Goal: Transaction & Acquisition: Purchase product/service

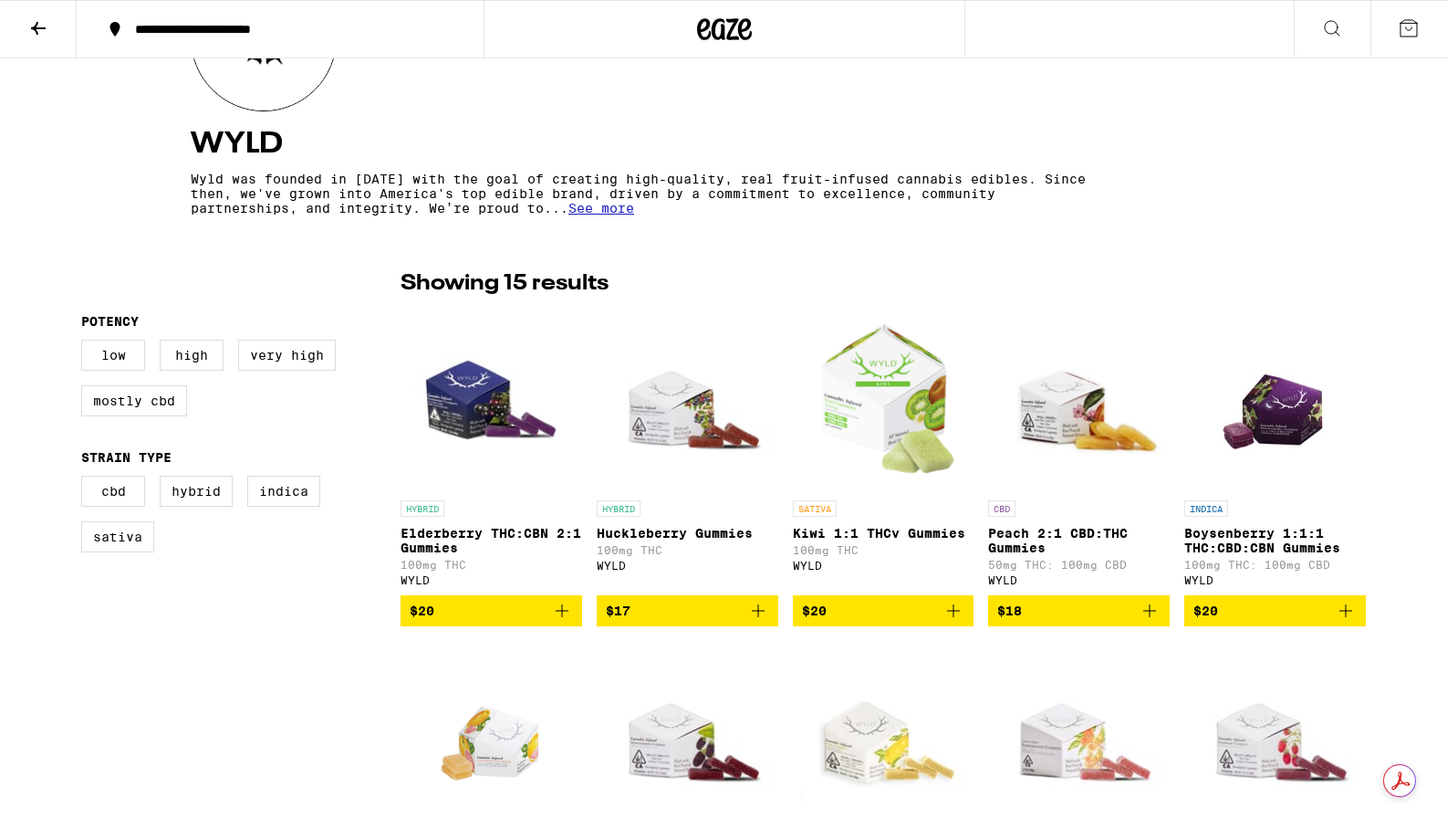
scroll to position [281, 0]
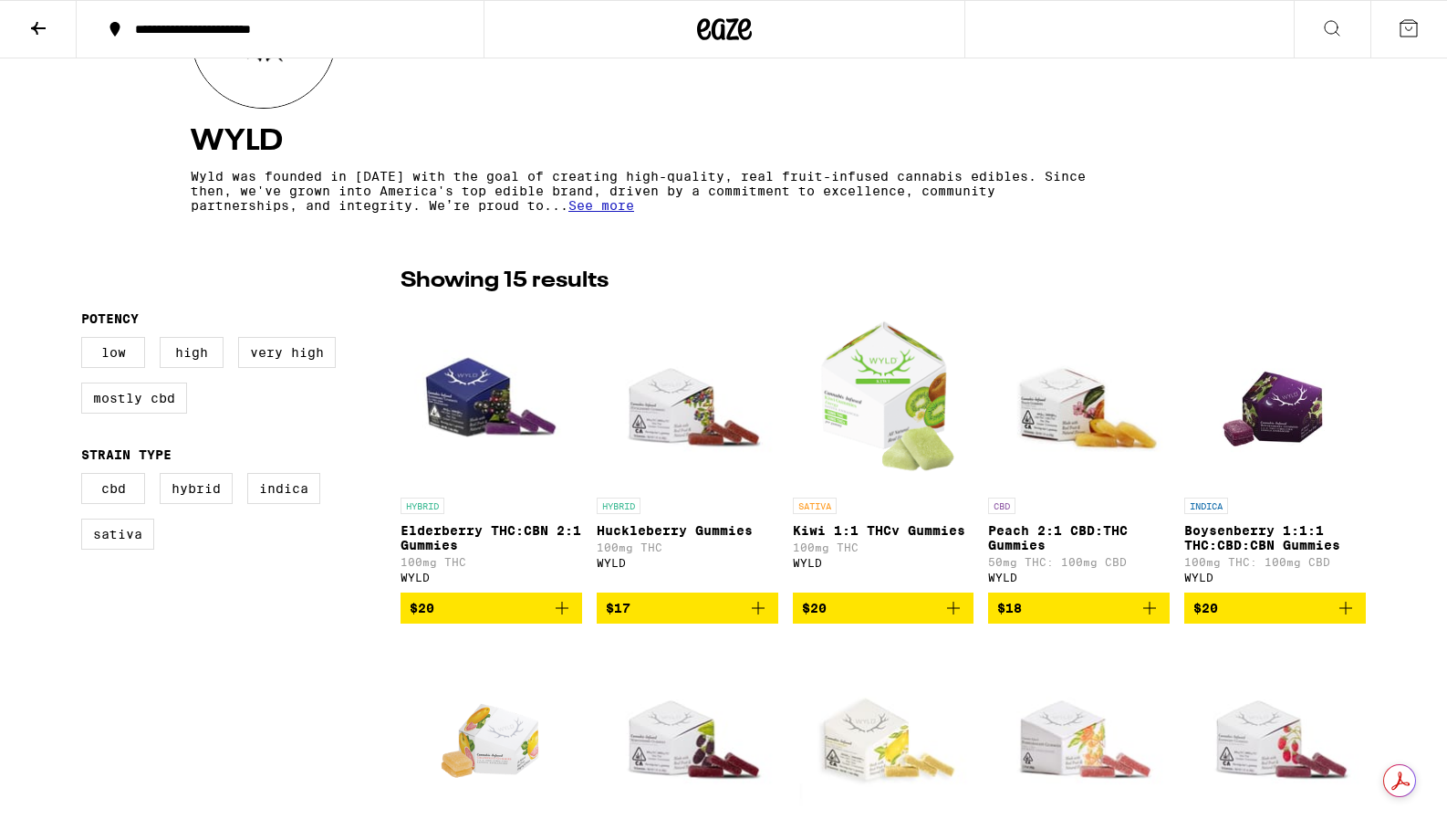
click at [1247, 619] on span "$20" at bounding box center [1275, 608] width 163 height 22
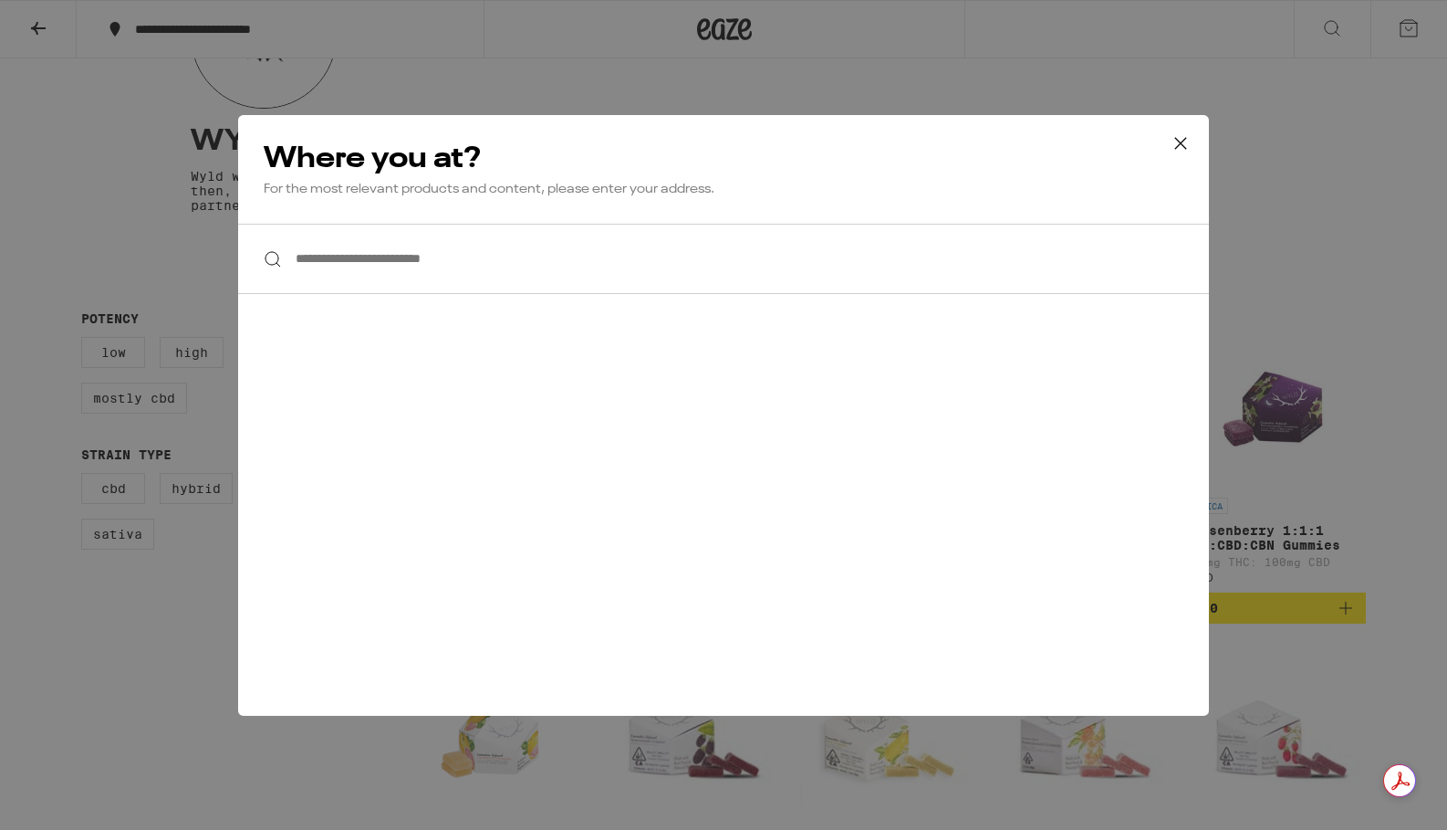
scroll to position [0, 0]
click at [557, 256] on input "**********" at bounding box center [723, 259] width 971 height 70
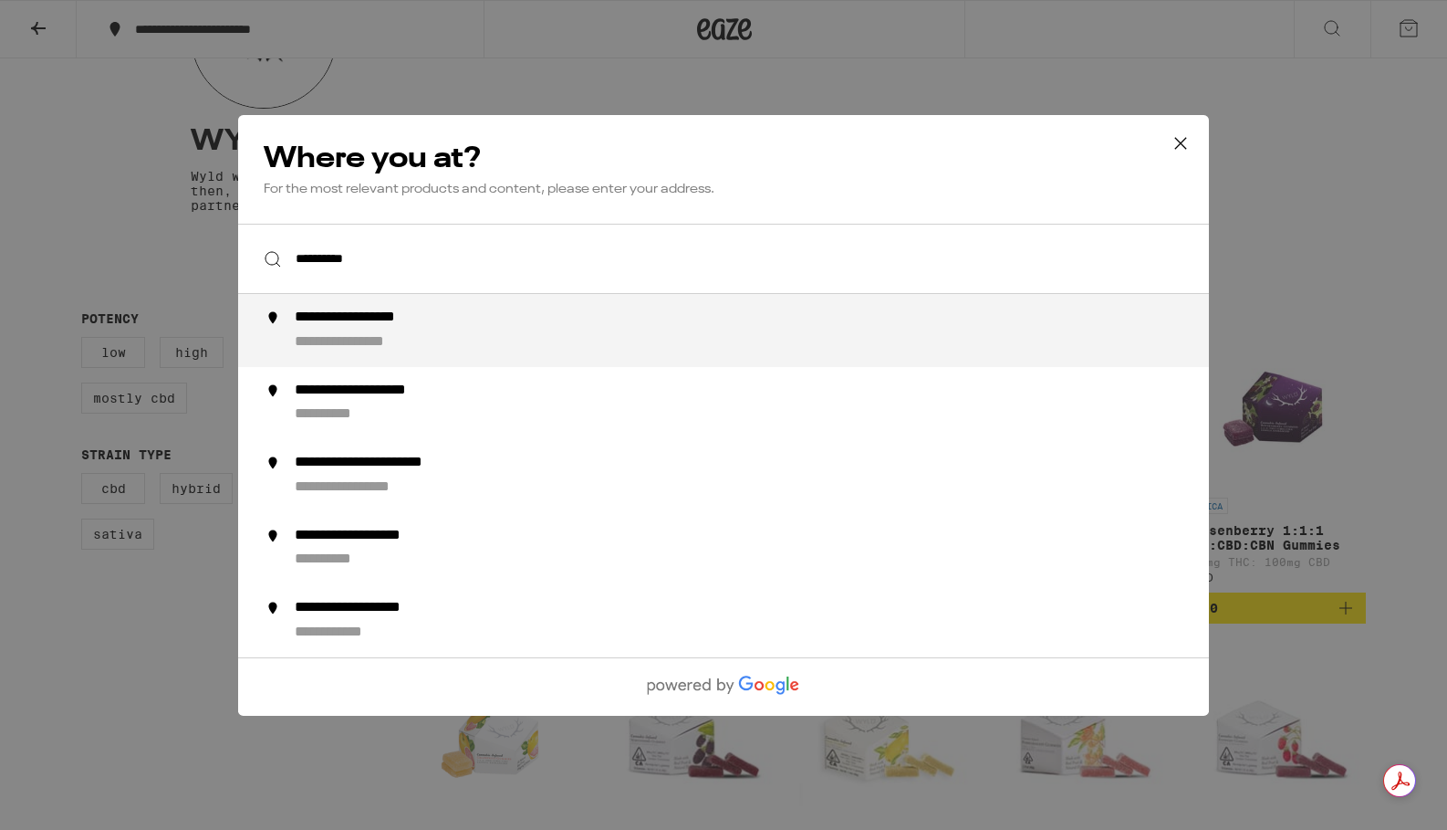
click at [373, 342] on div "**********" at bounding box center [370, 341] width 151 height 19
type input "**********"
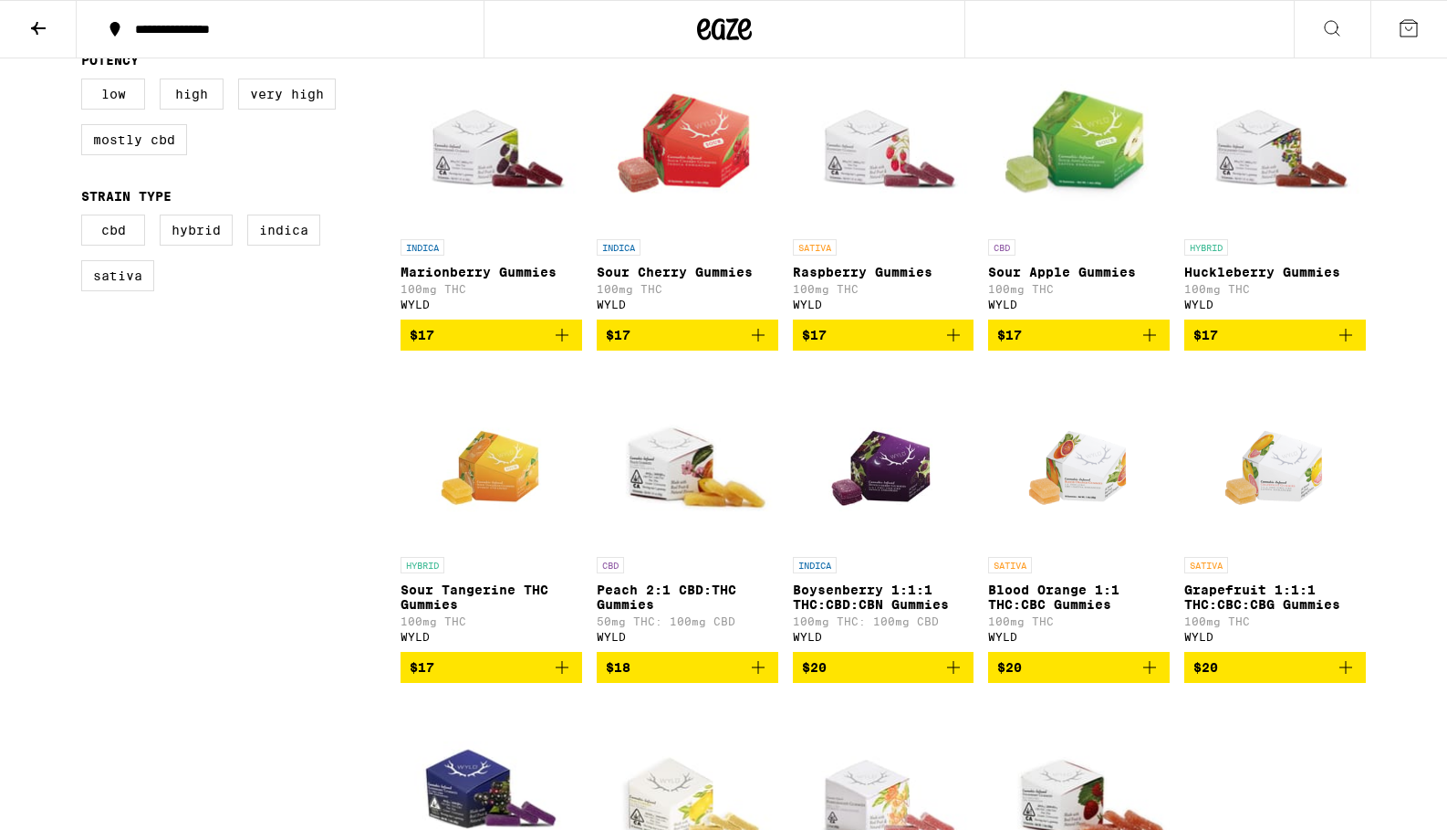
scroll to position [555, 0]
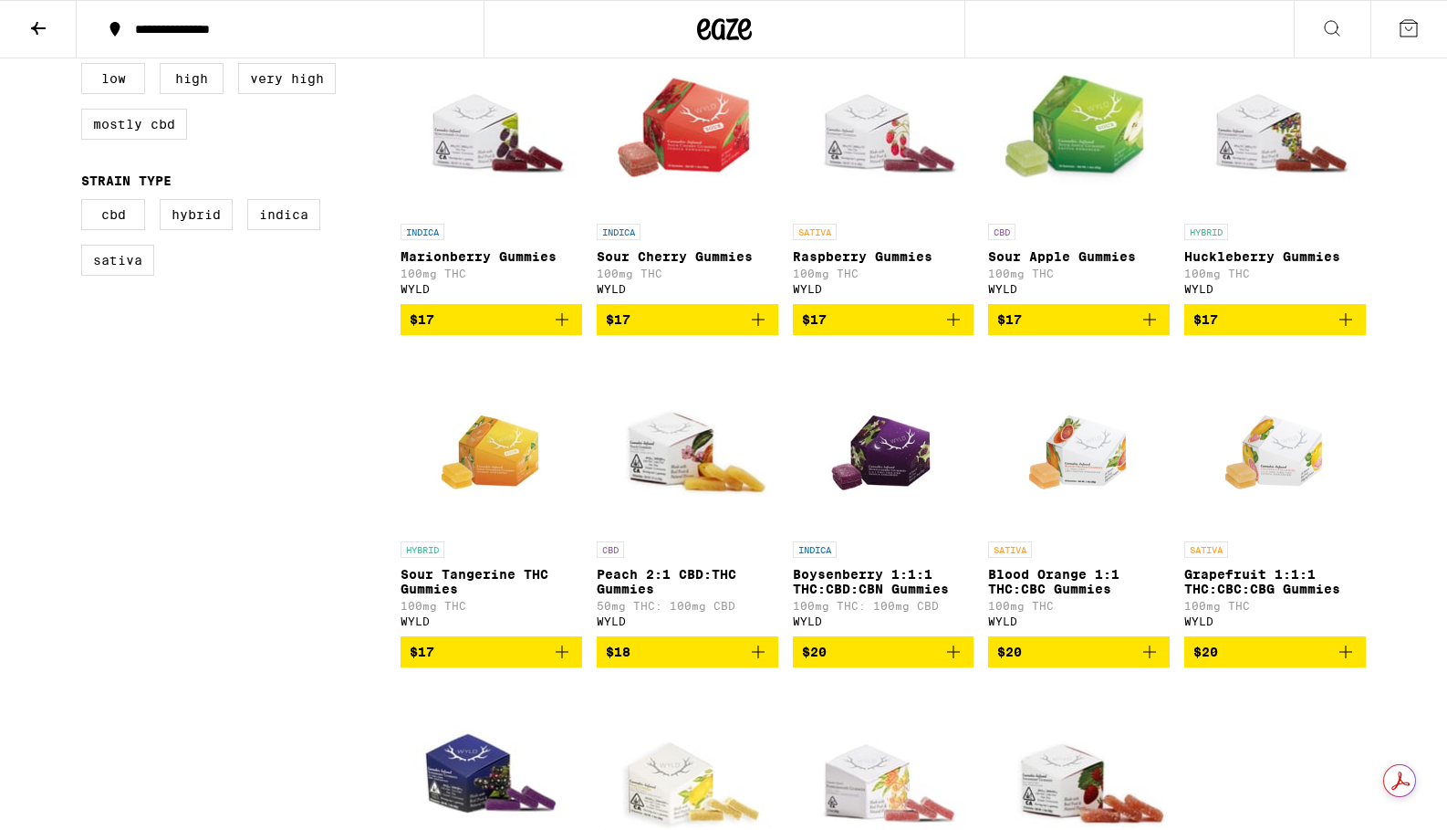
click at [876, 663] on span "$20" at bounding box center [883, 652] width 163 height 22
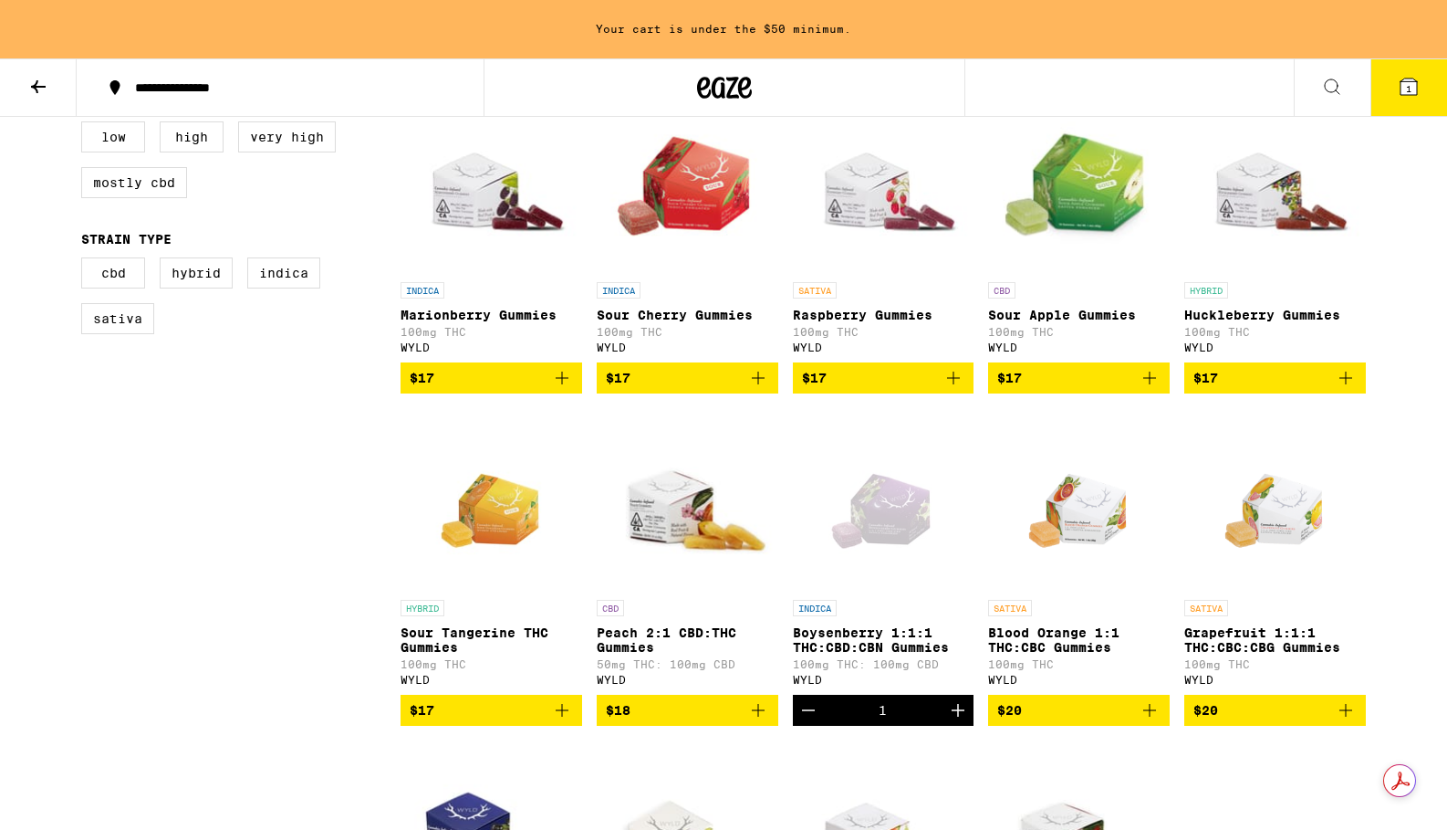
scroll to position [613, 0]
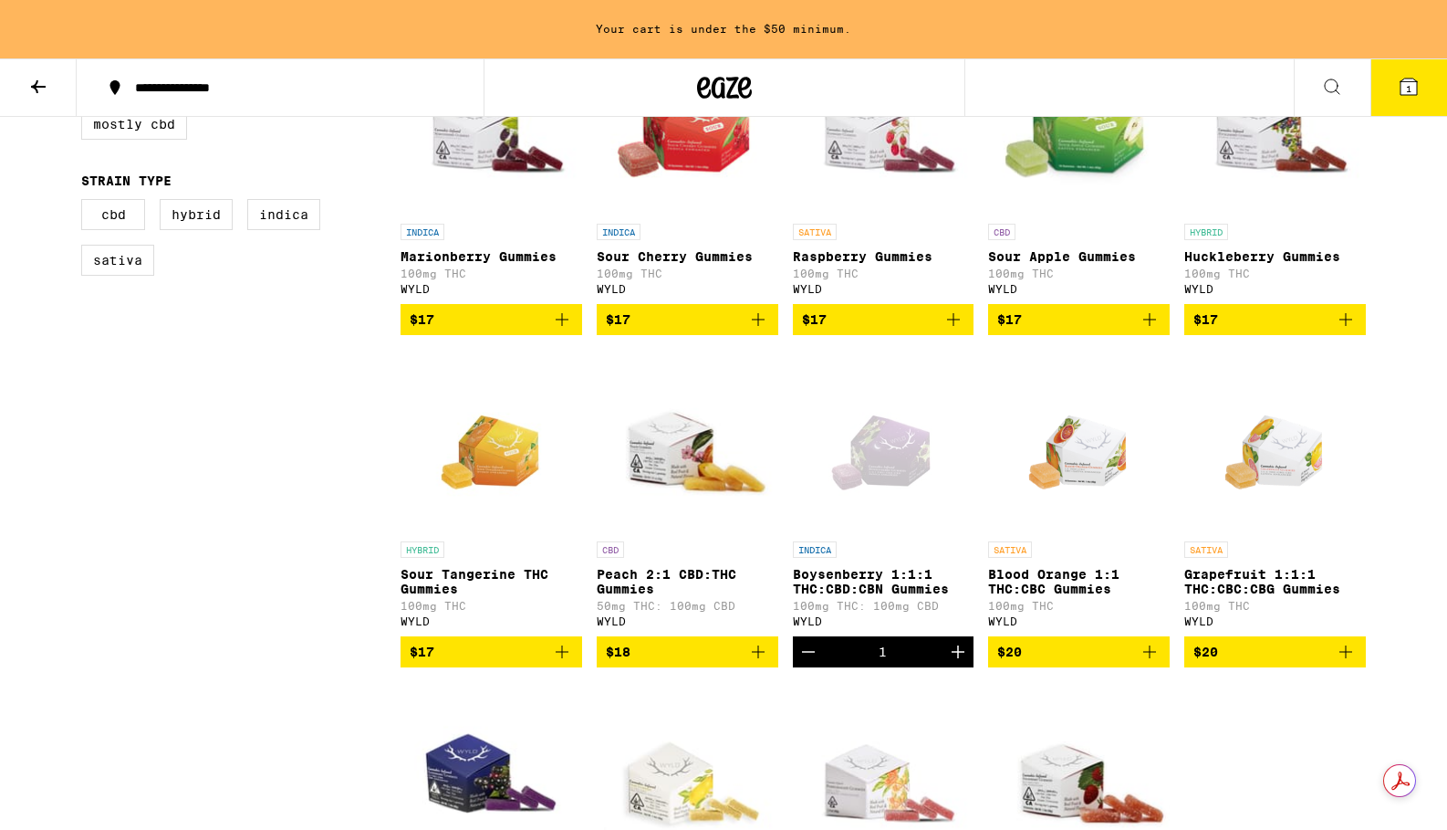
click at [955, 658] on icon "Increment" at bounding box center [958, 651] width 13 height 13
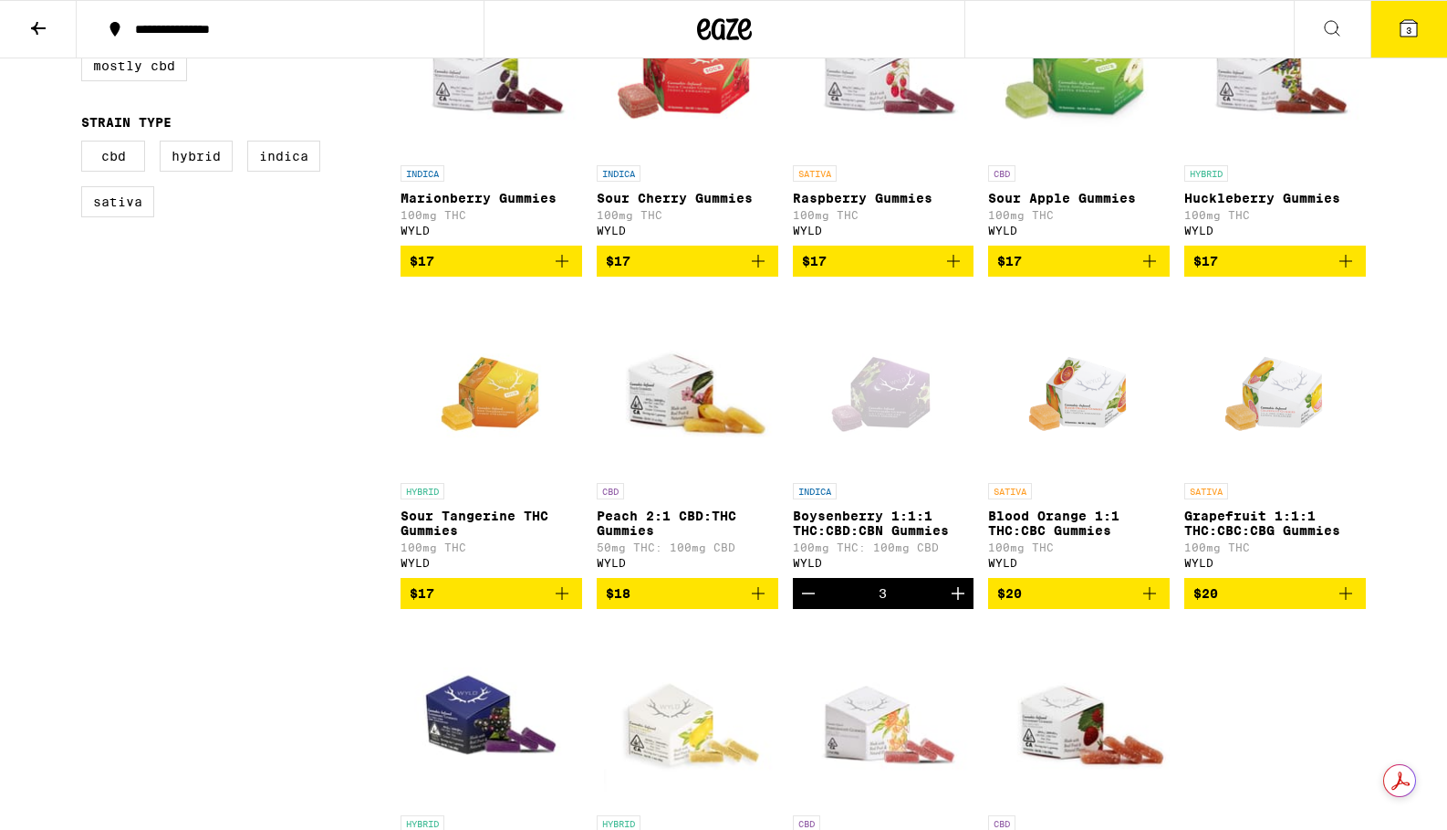
scroll to position [555, 0]
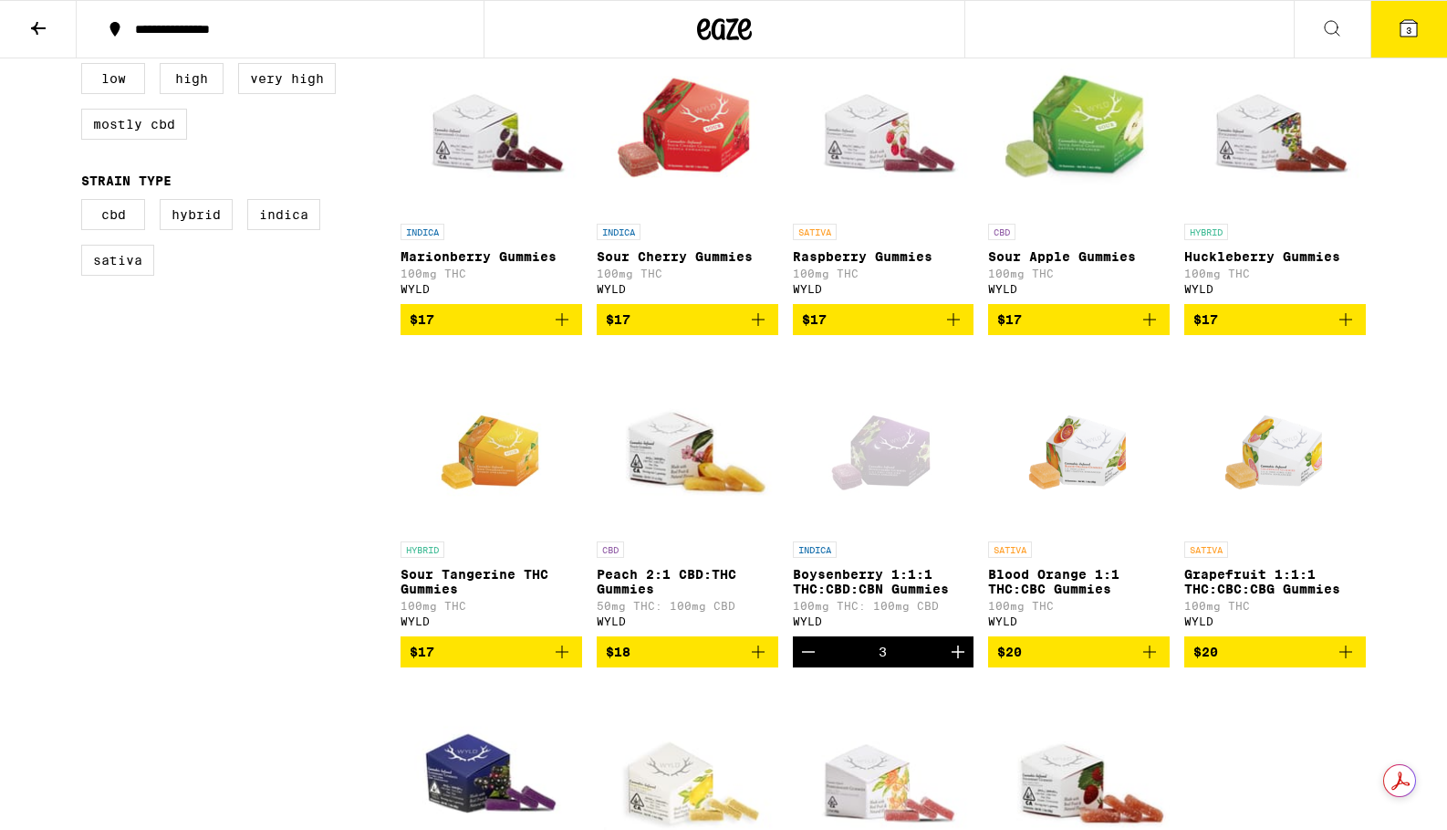
click at [955, 658] on icon "Increment" at bounding box center [958, 651] width 13 height 13
click at [1418, 30] on icon at bounding box center [1409, 28] width 22 height 22
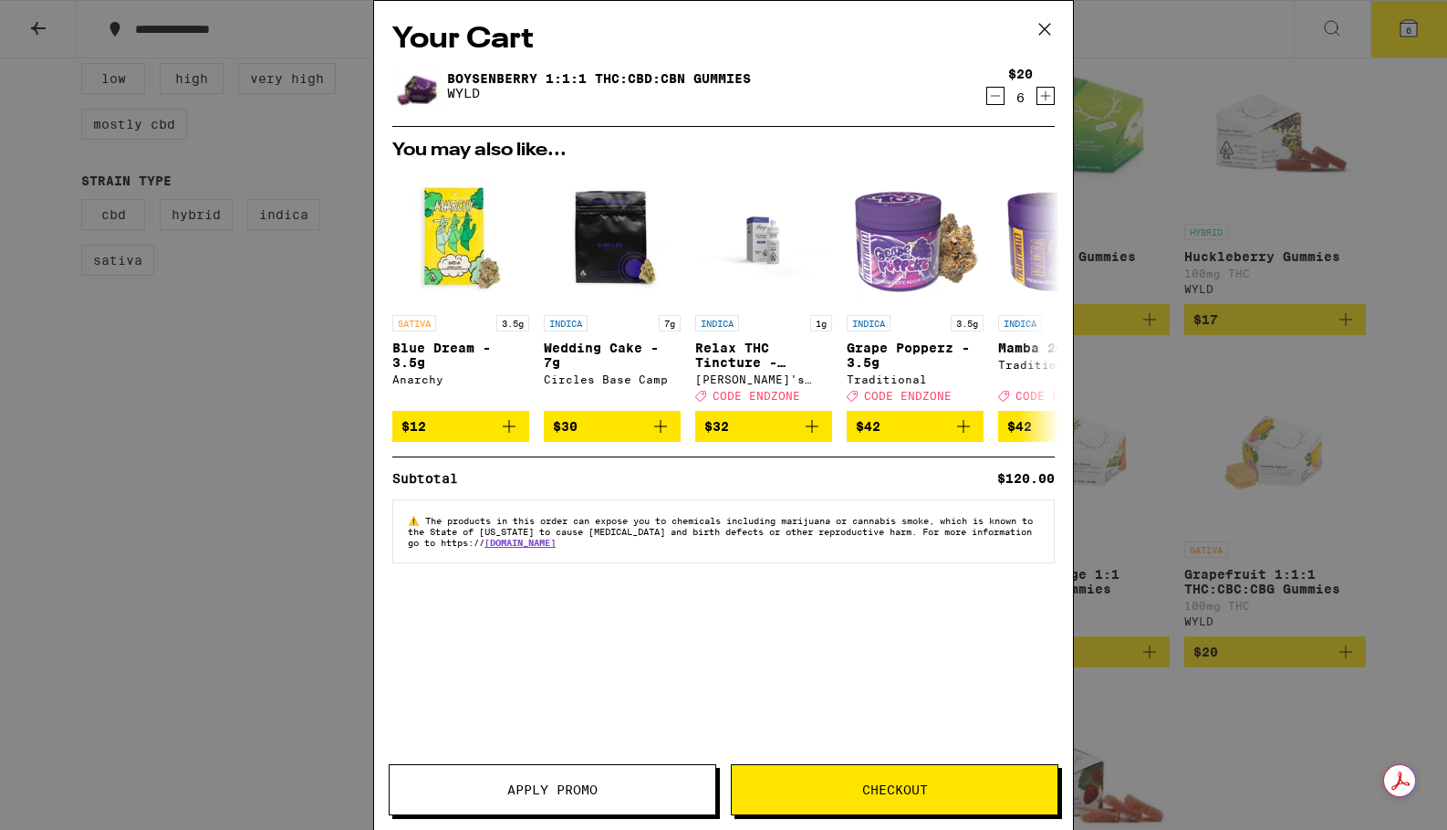
click at [1043, 27] on icon at bounding box center [1044, 29] width 11 height 11
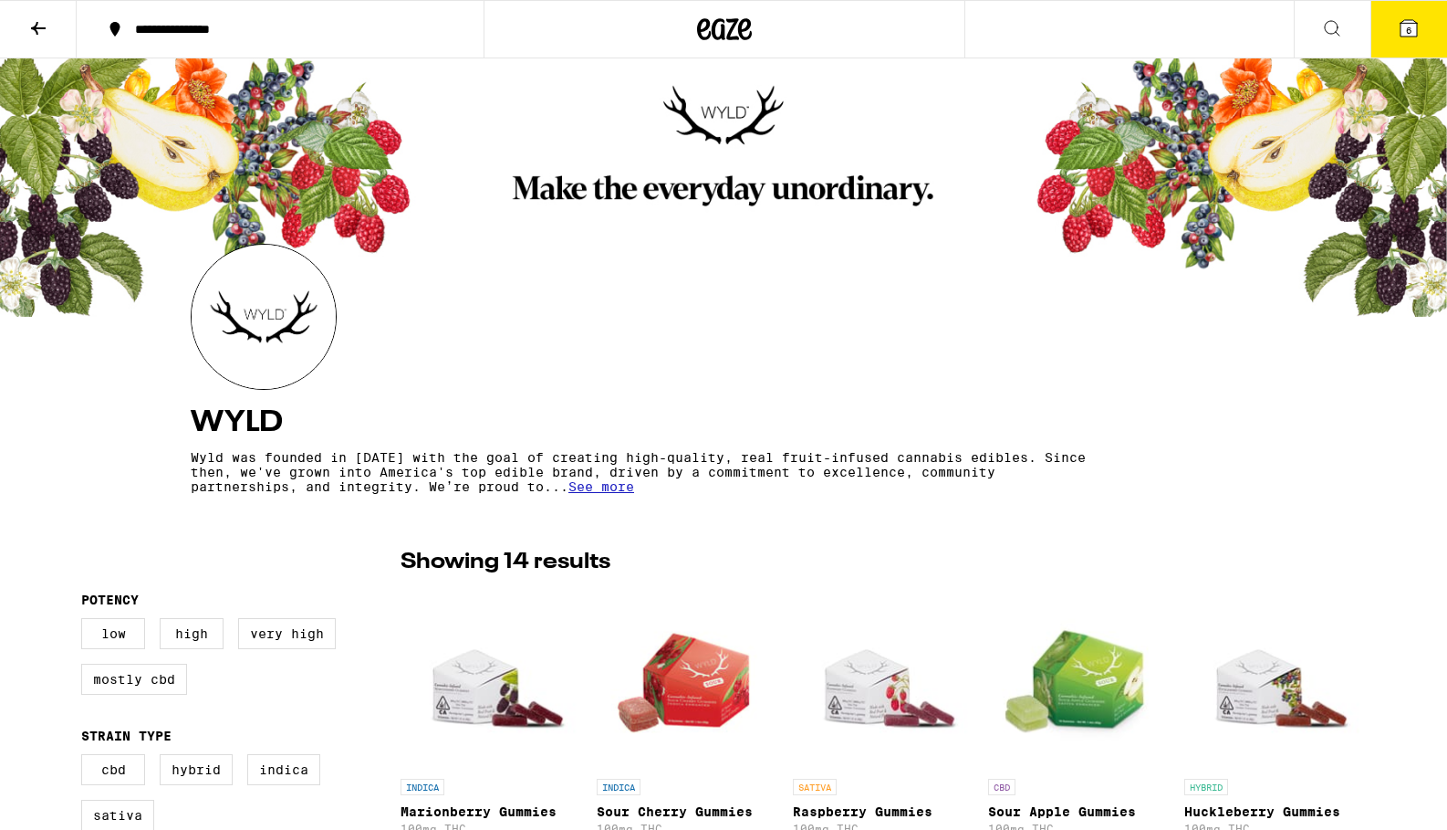
click at [1408, 45] on button "6" at bounding box center [1409, 29] width 77 height 57
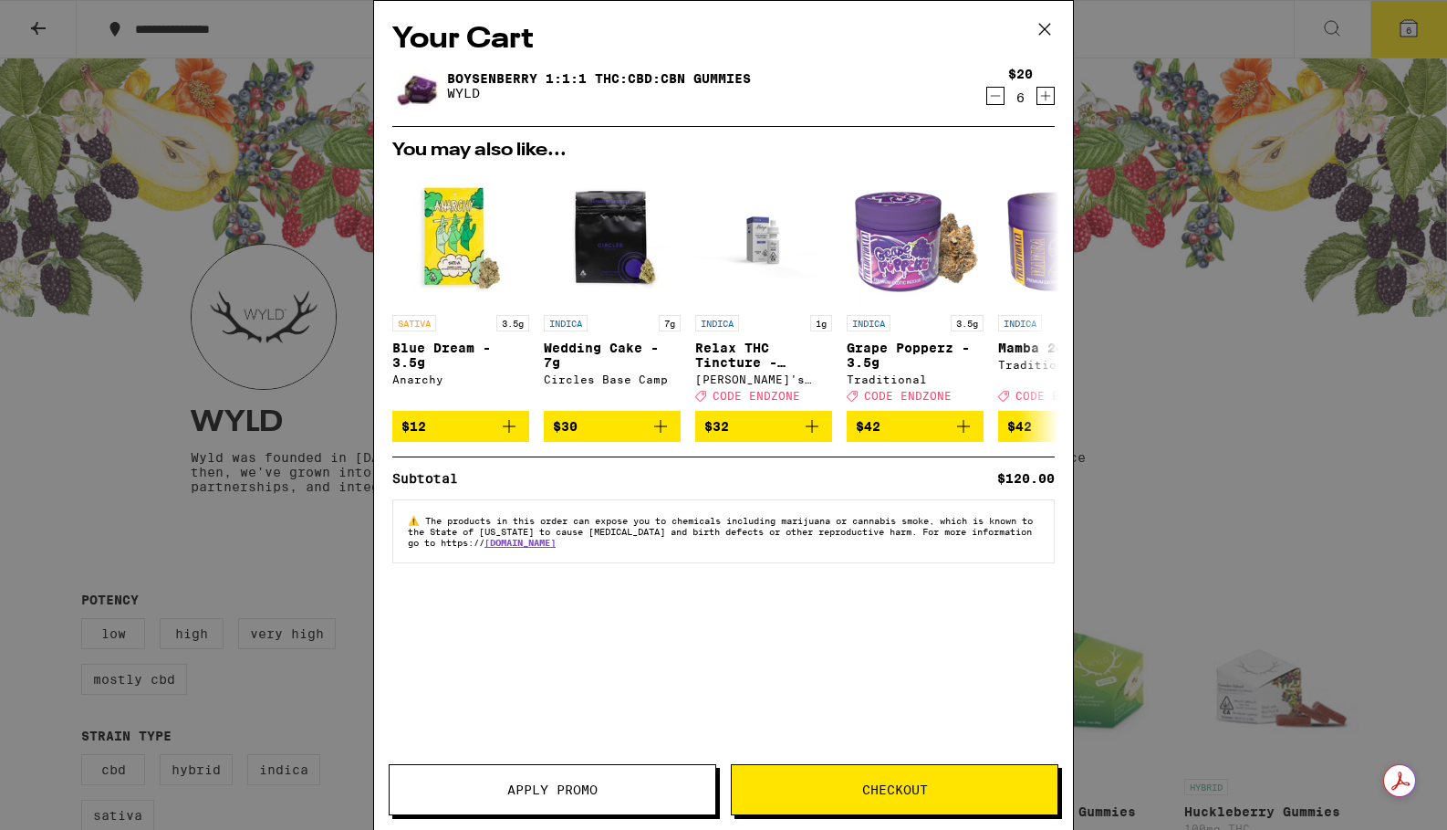
click at [924, 767] on button "Checkout" at bounding box center [895, 789] width 328 height 51
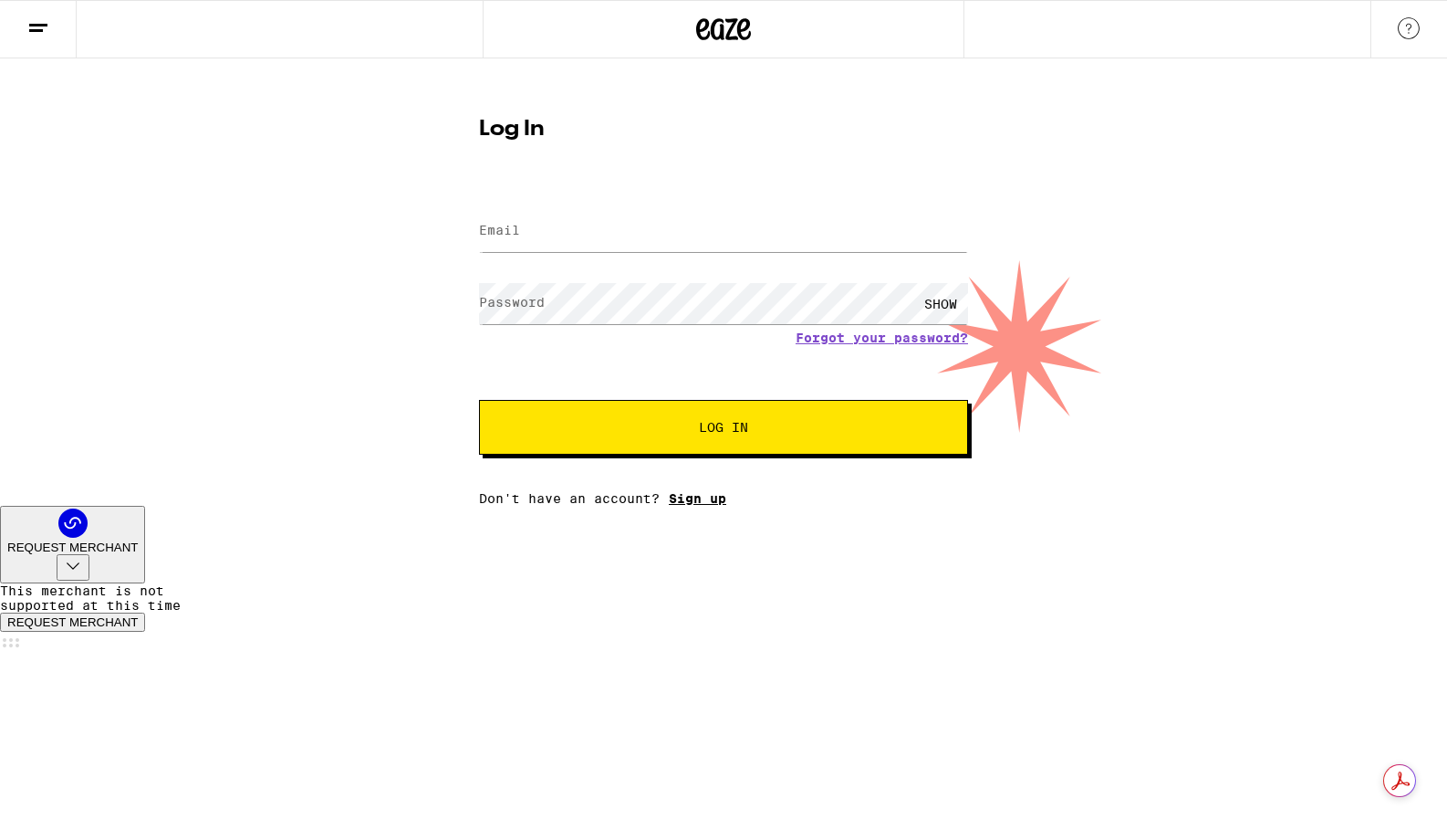
click at [682, 506] on link "Sign up" at bounding box center [697, 498] width 57 height 15
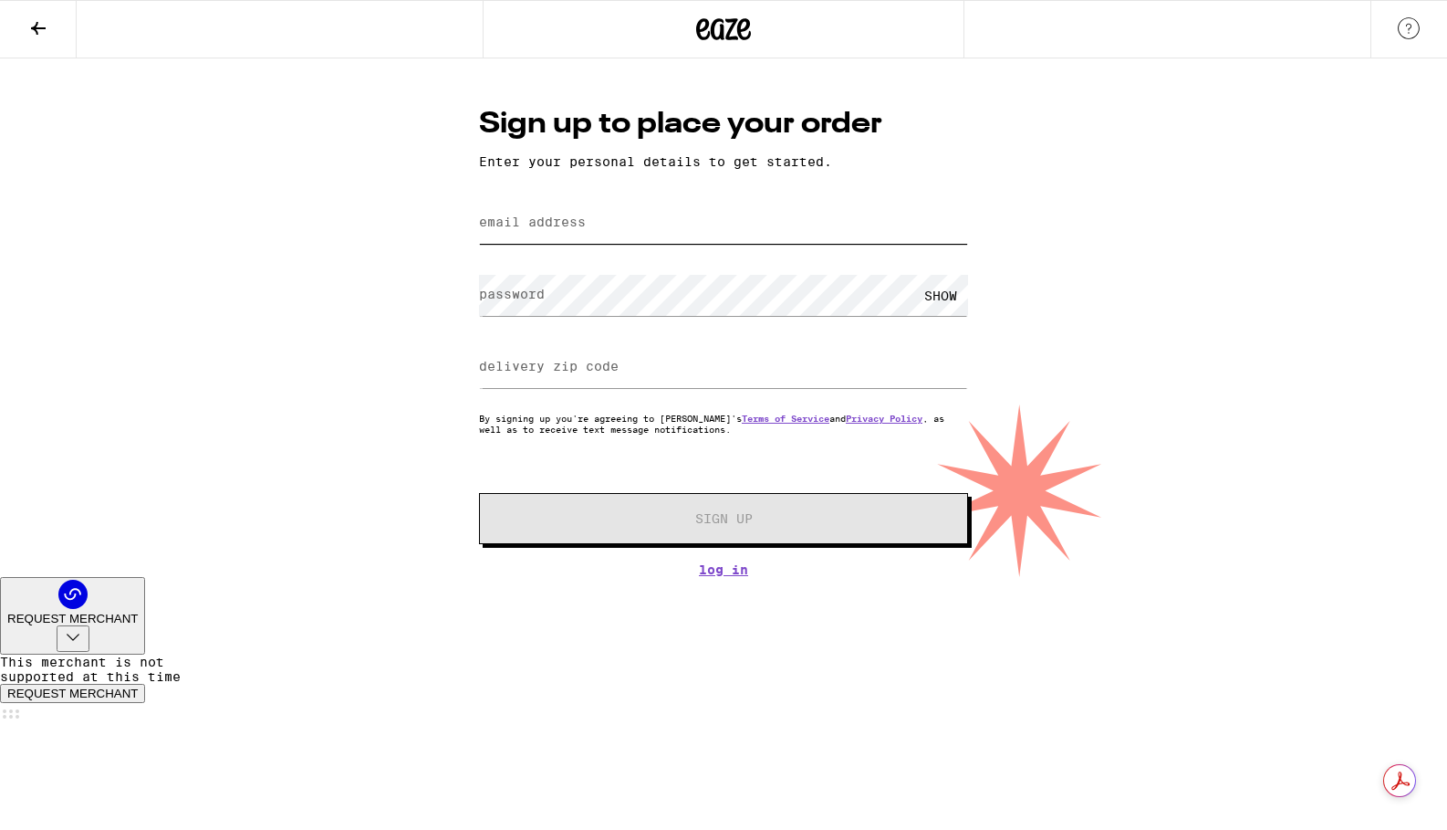
click at [641, 235] on input "email address" at bounding box center [723, 223] width 489 height 41
type input "kellifishbaugh@gmail.com"
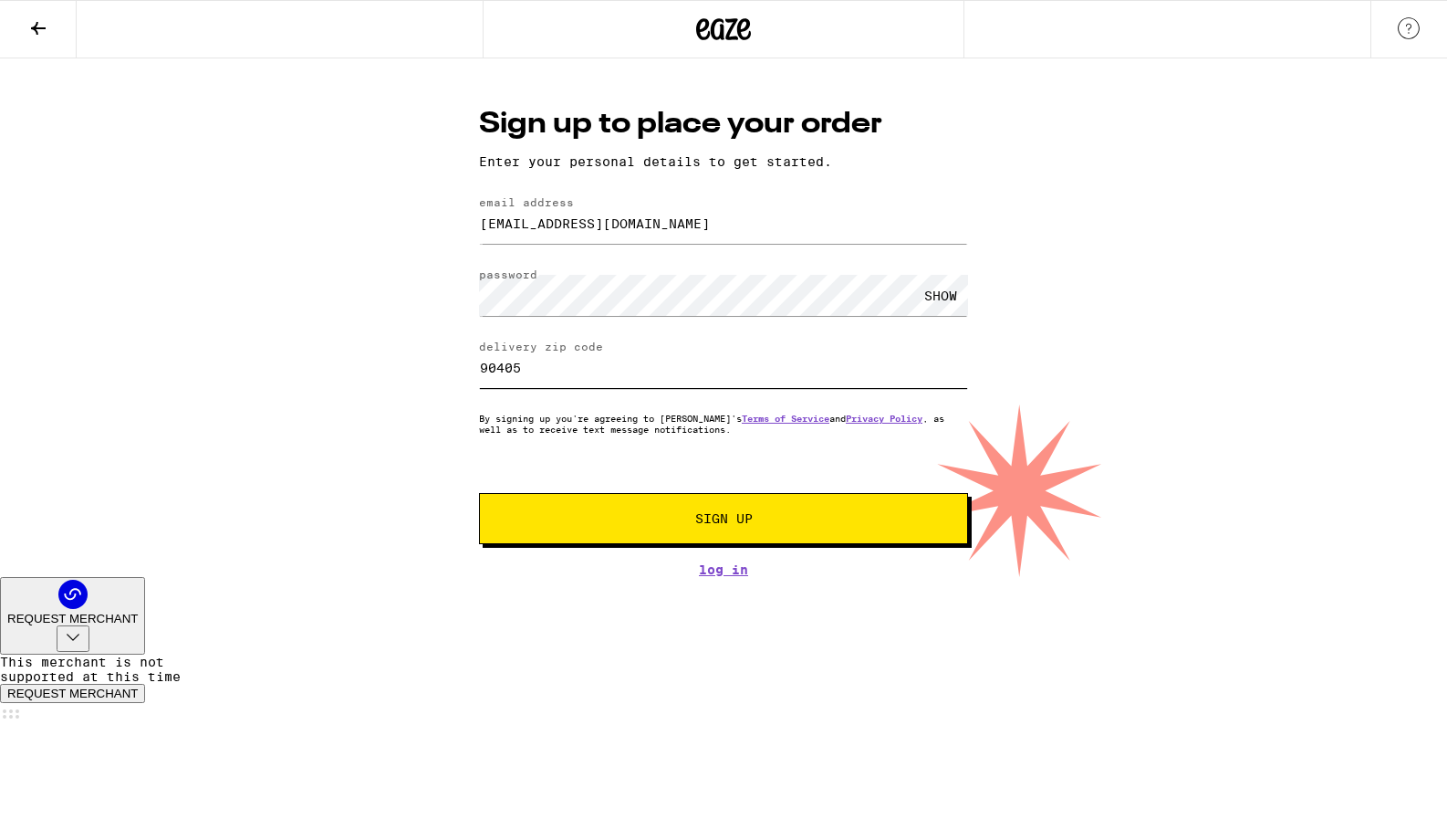
type input "90405"
click at [713, 541] on button "Sign Up" at bounding box center [723, 518] width 489 height 51
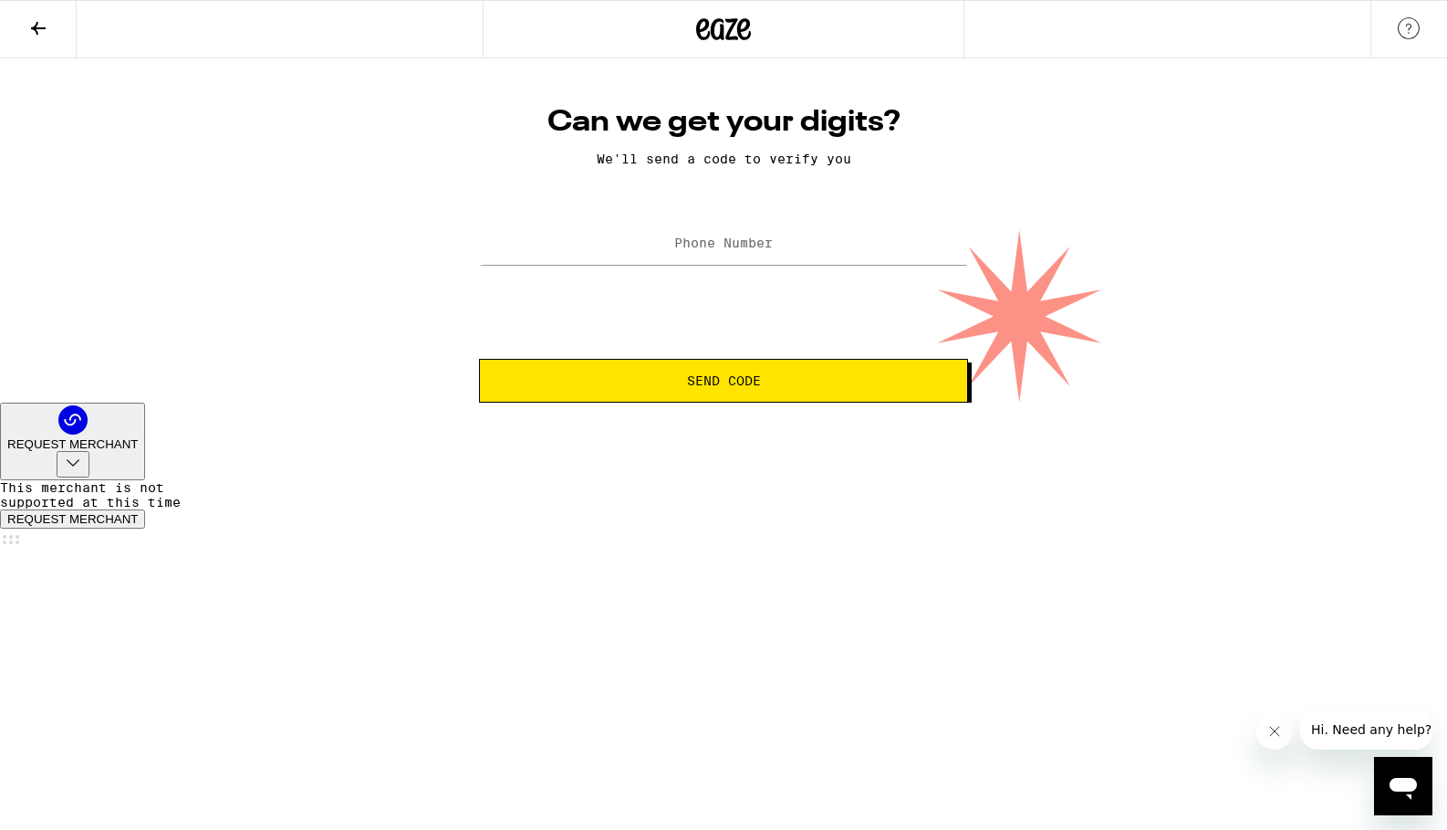
click at [733, 250] on label "Phone Number" at bounding box center [723, 242] width 99 height 15
type input "(310) 463-0173"
click at [720, 371] on button "Send Code" at bounding box center [723, 381] width 489 height 44
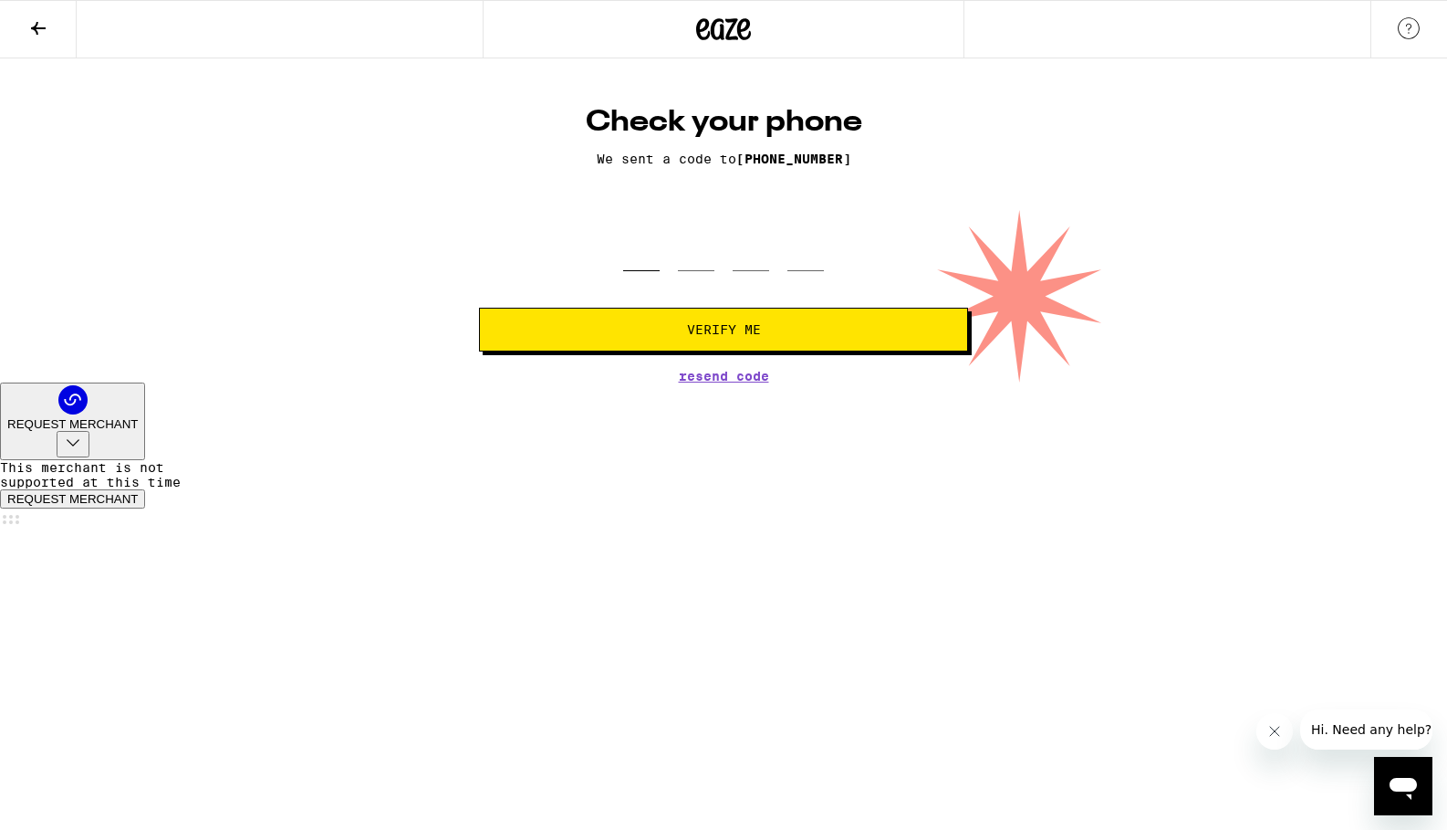
click at [642, 258] on input "tel" at bounding box center [641, 244] width 37 height 54
type input "4"
type input "0"
type input "7"
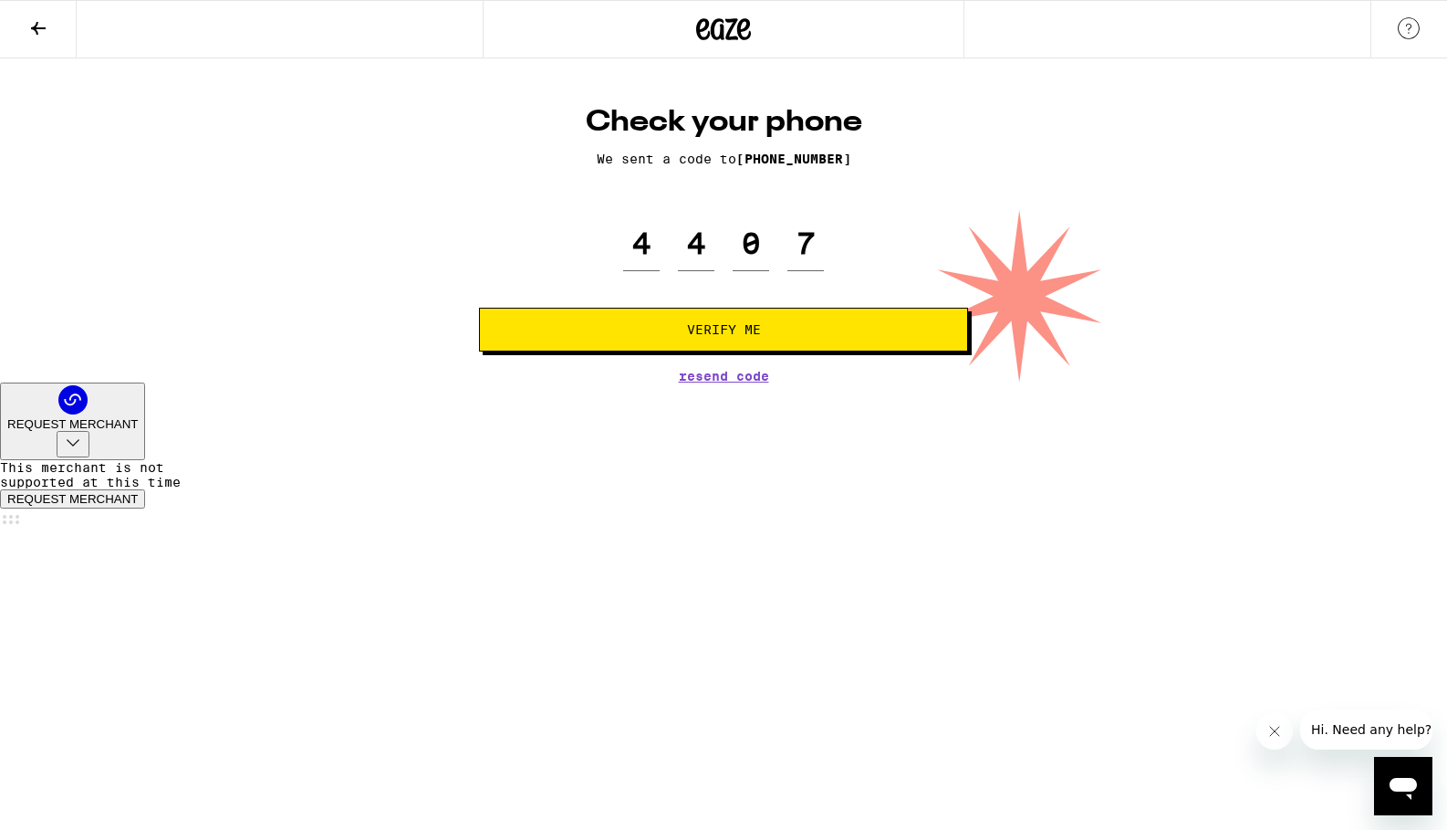
click at [722, 345] on button "Verify Me" at bounding box center [723, 330] width 489 height 44
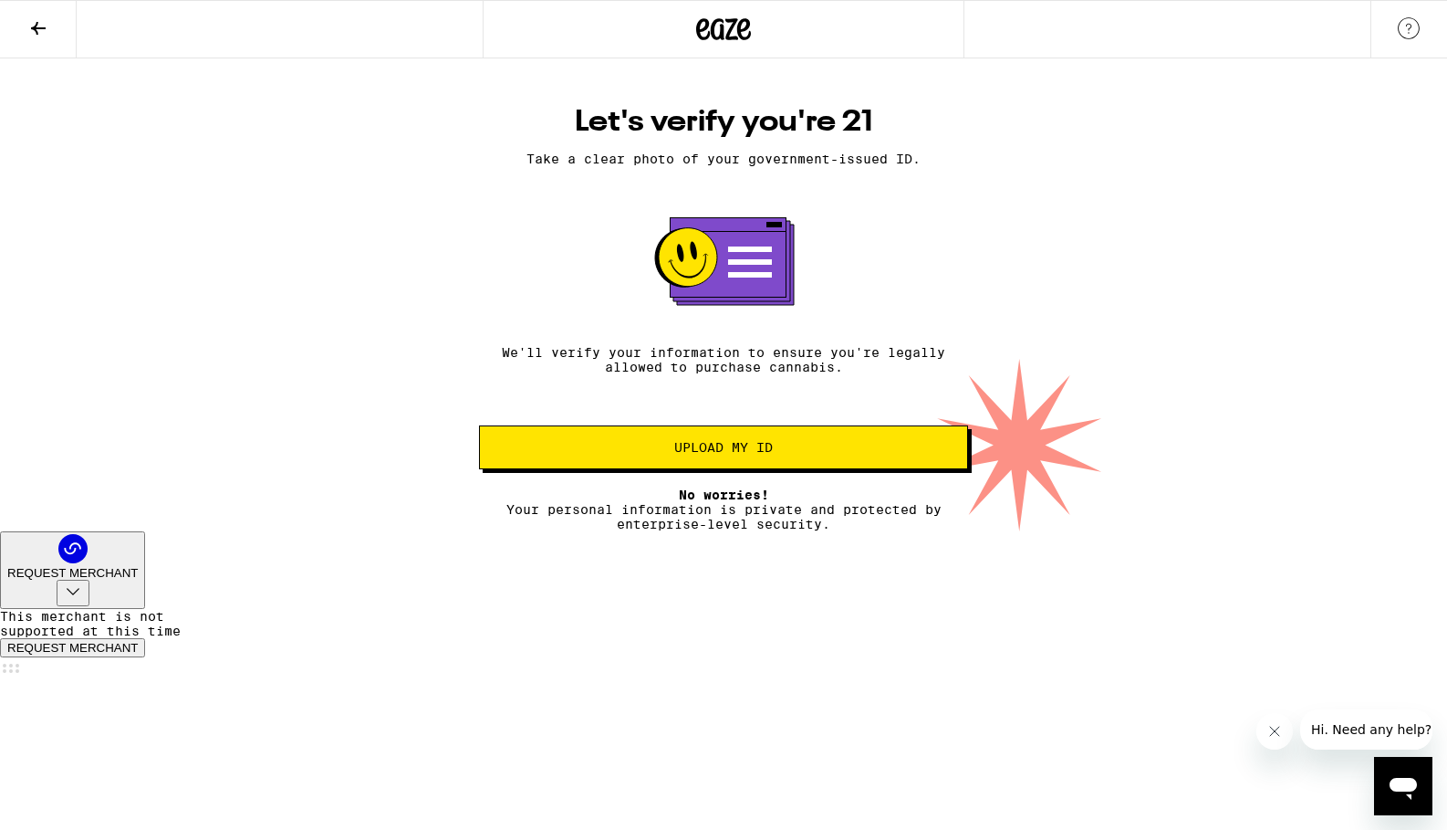
click at [745, 465] on button "Upload my ID" at bounding box center [723, 447] width 489 height 44
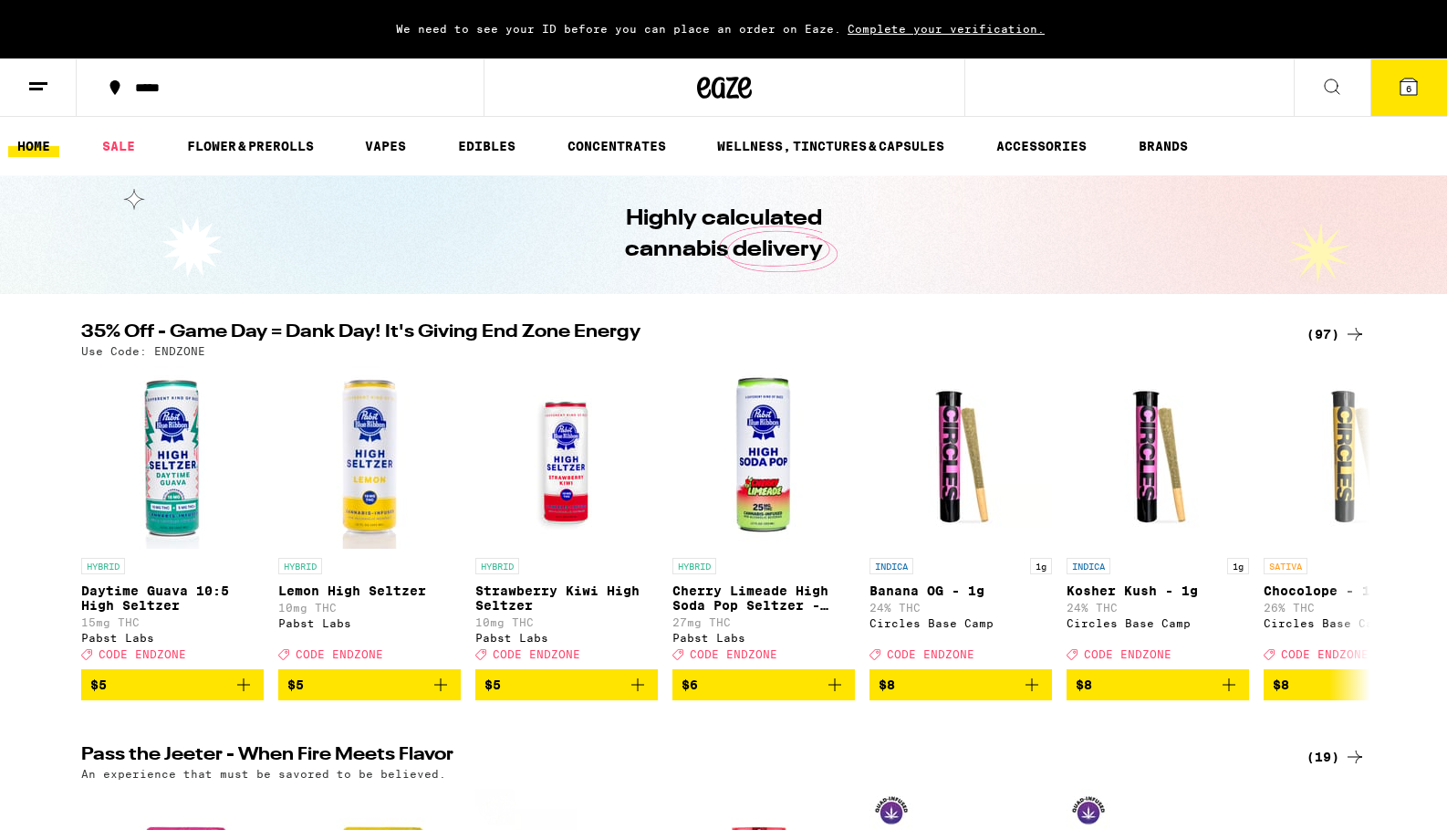
click at [1410, 88] on span "6" at bounding box center [1408, 88] width 5 height 11
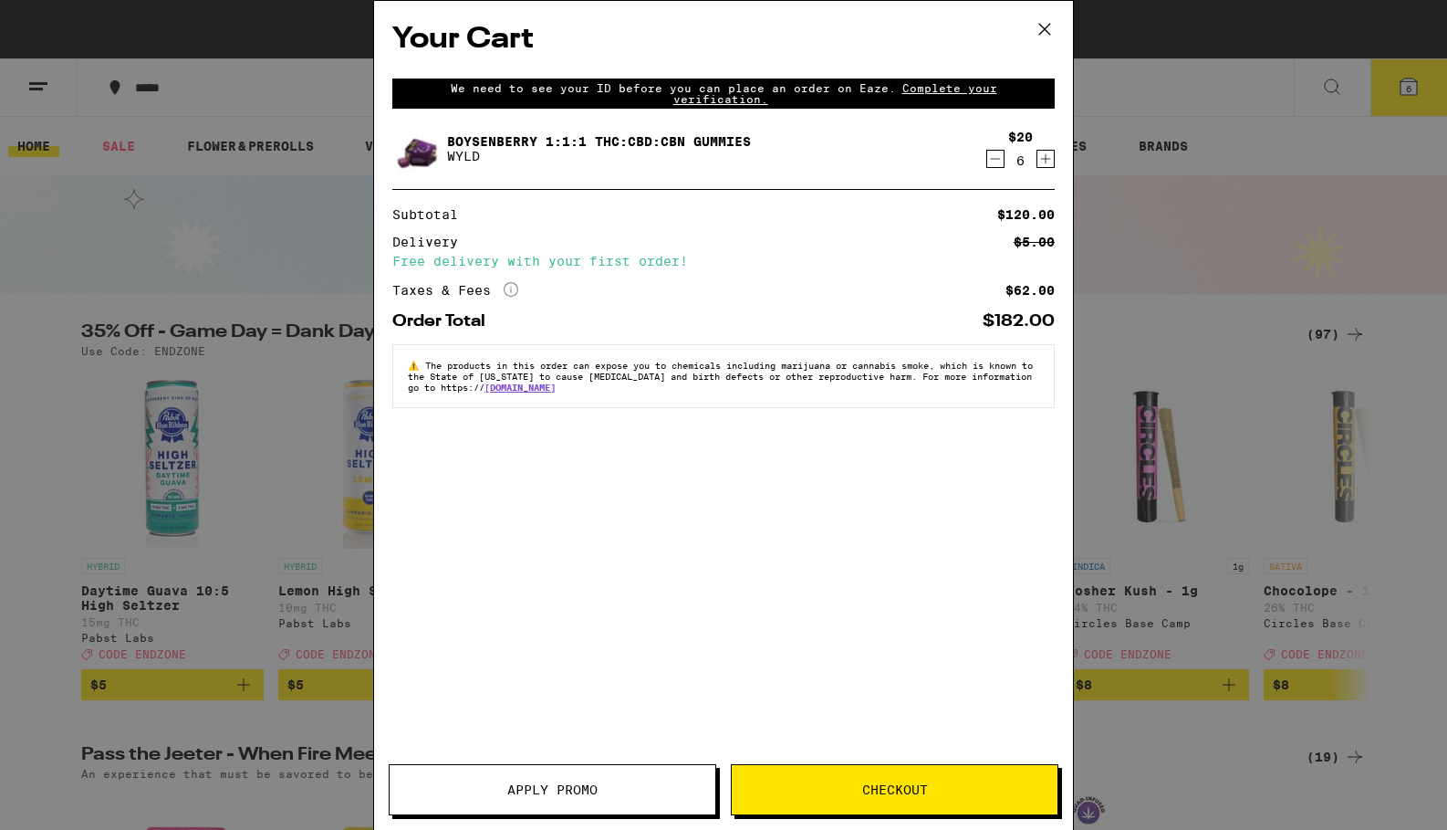
click at [895, 795] on span "Checkout" at bounding box center [895, 789] width 66 height 13
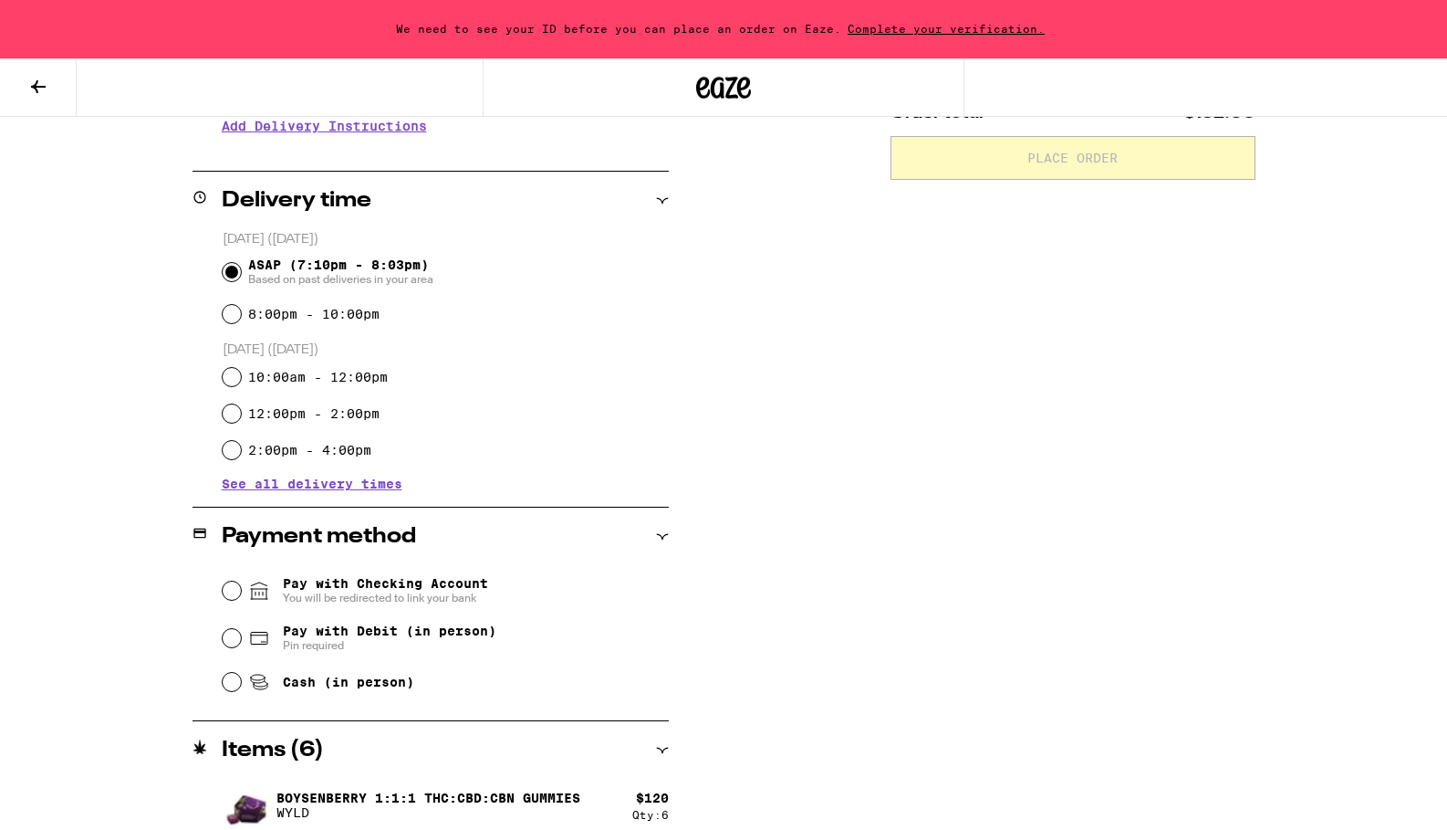
scroll to position [413, 0]
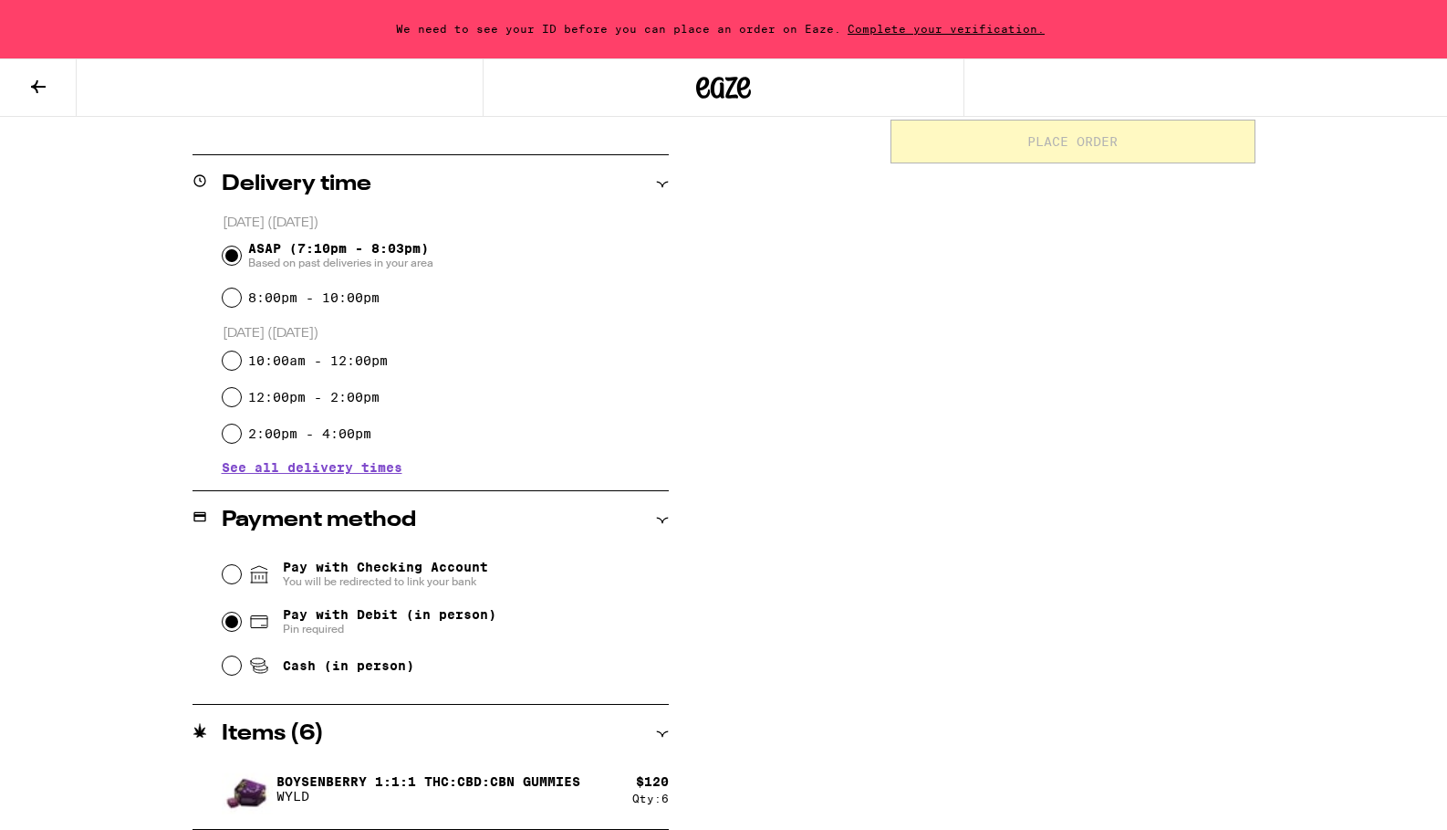
click at [229, 627] on input "Pay with Debit (in person) Pin required" at bounding box center [232, 621] width 18 height 18
radio input "true"
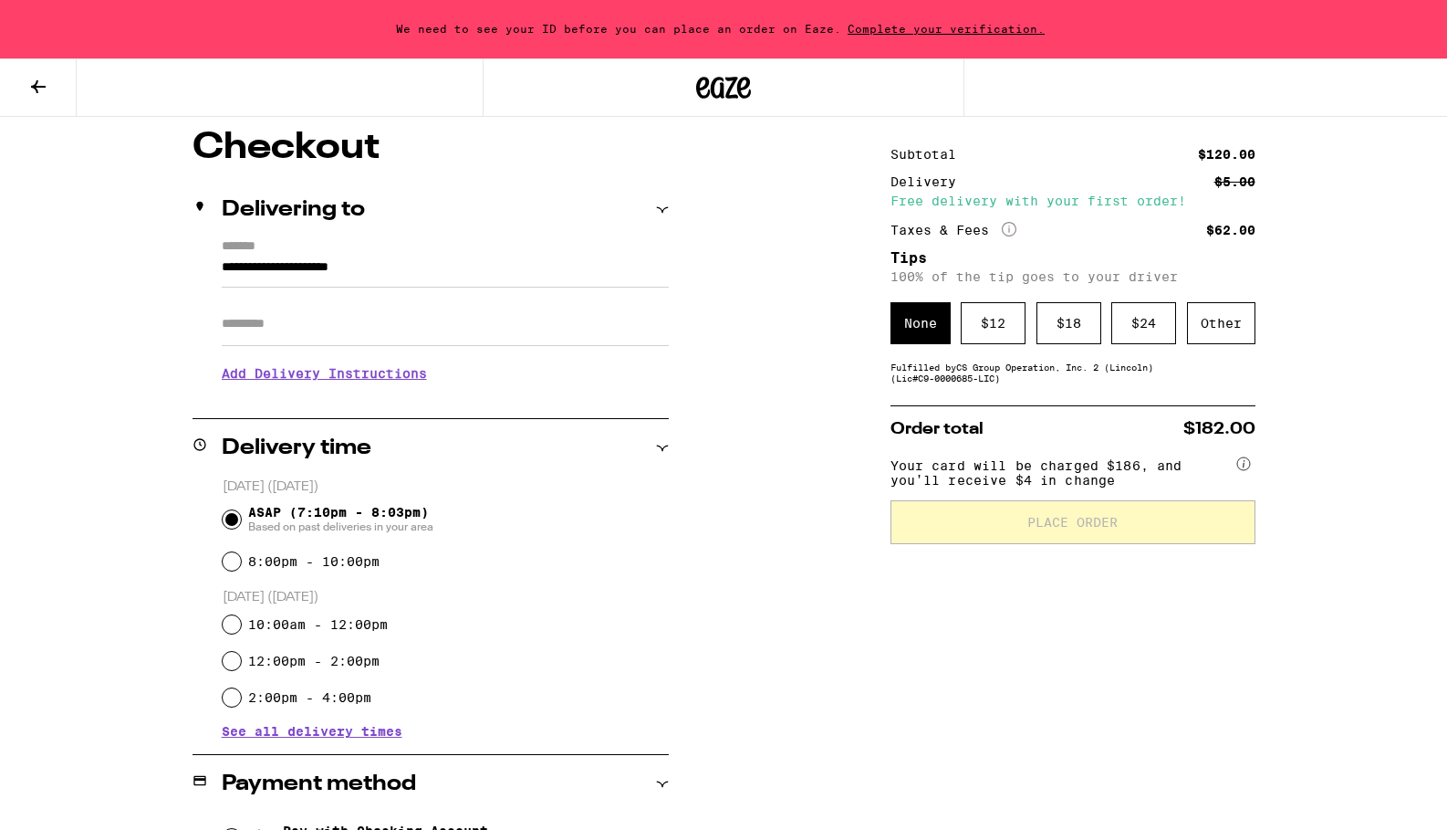
scroll to position [141, 0]
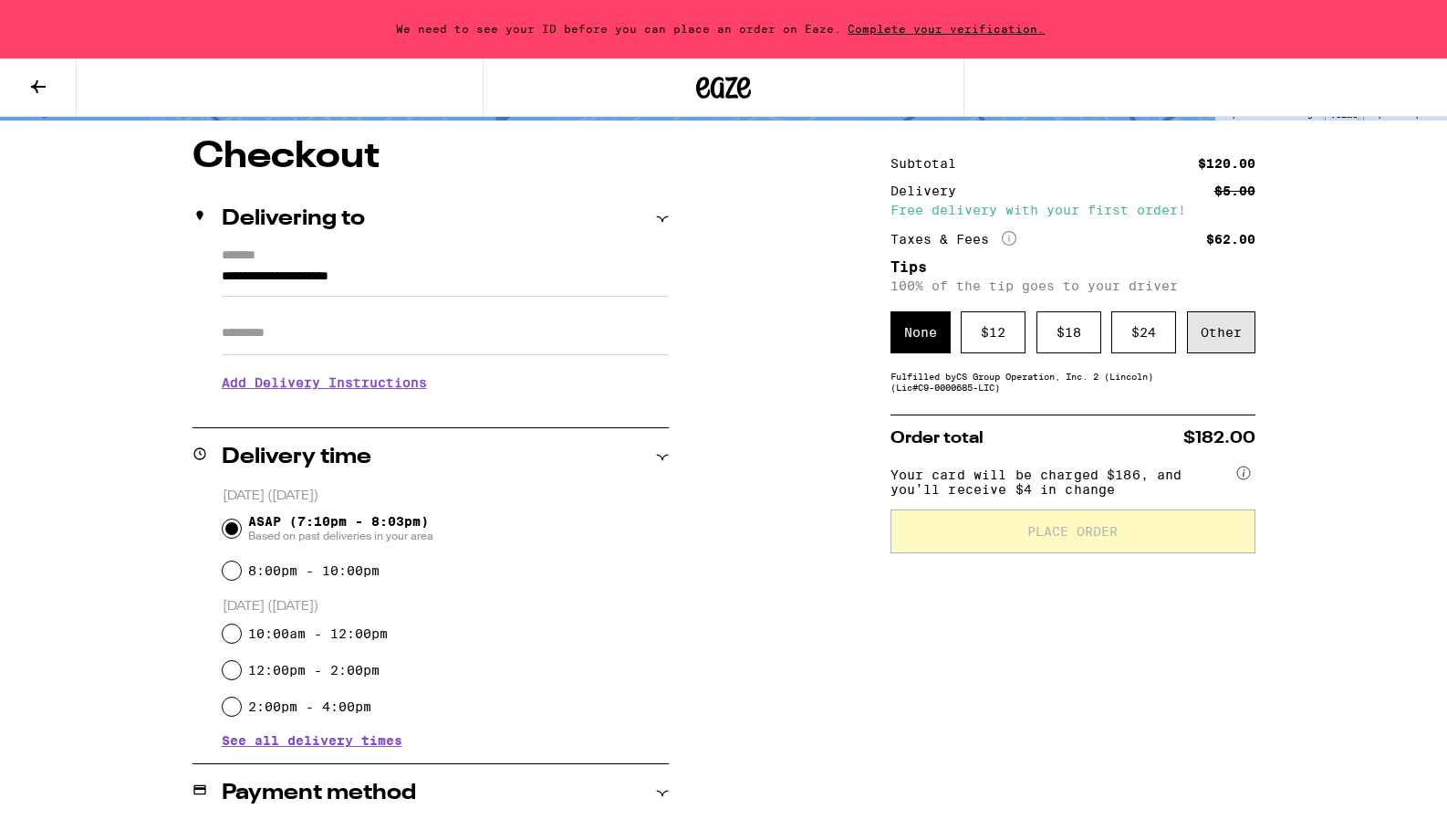
click at [1237, 350] on div "Other" at bounding box center [1221, 332] width 68 height 42
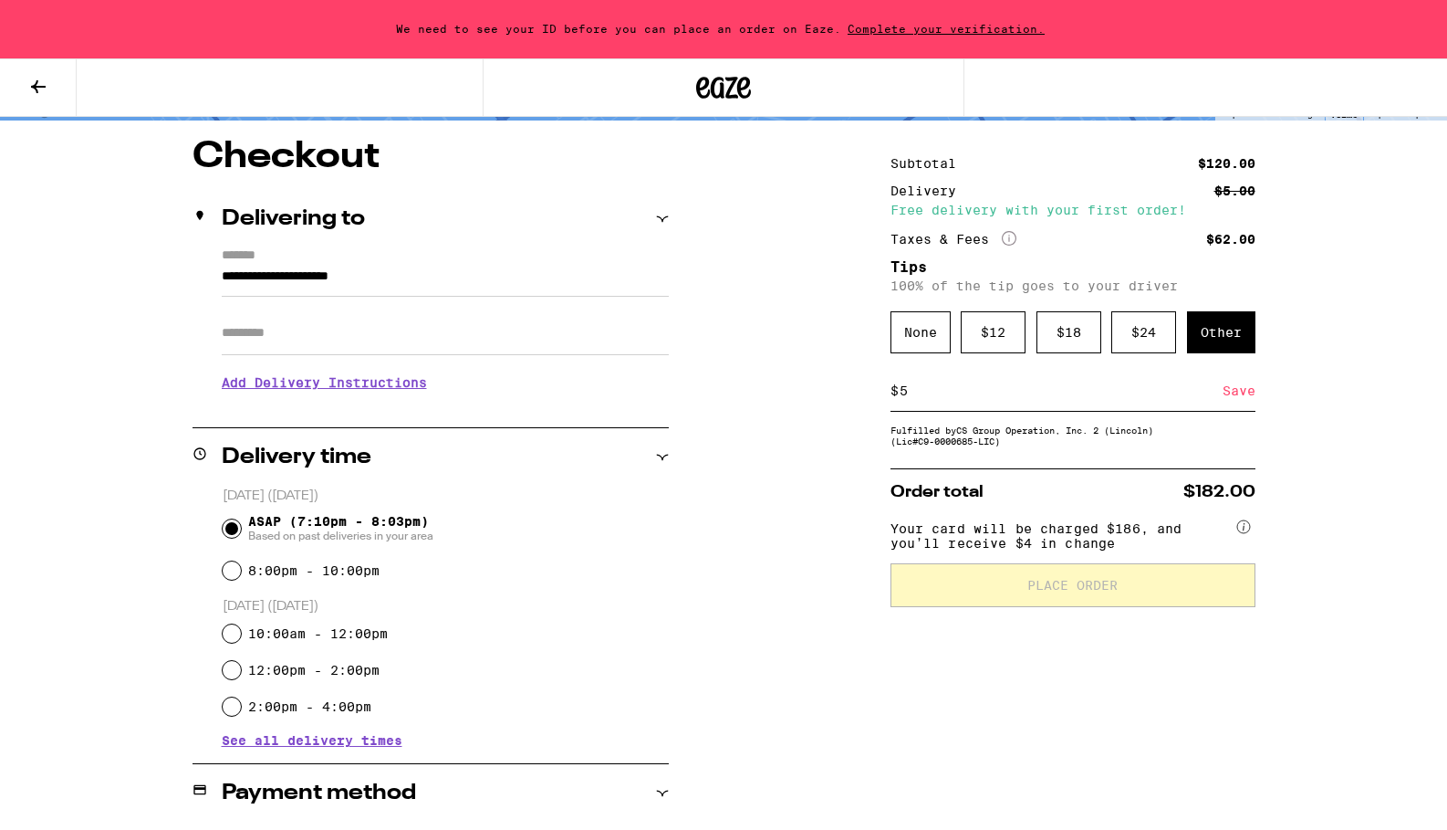
type input "5"
click at [1239, 402] on div "Save" at bounding box center [1239, 391] width 33 height 40
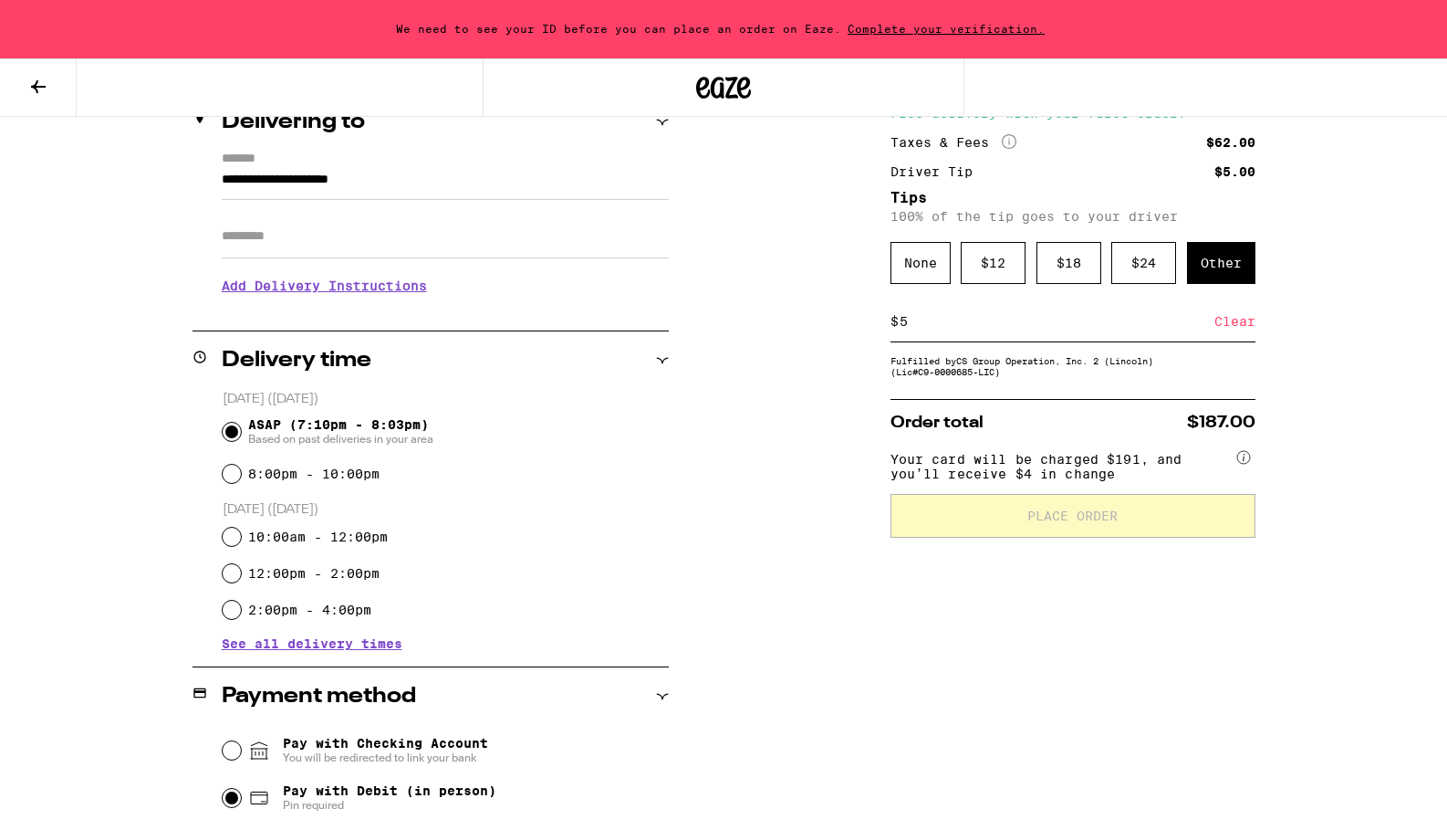
scroll to position [272, 0]
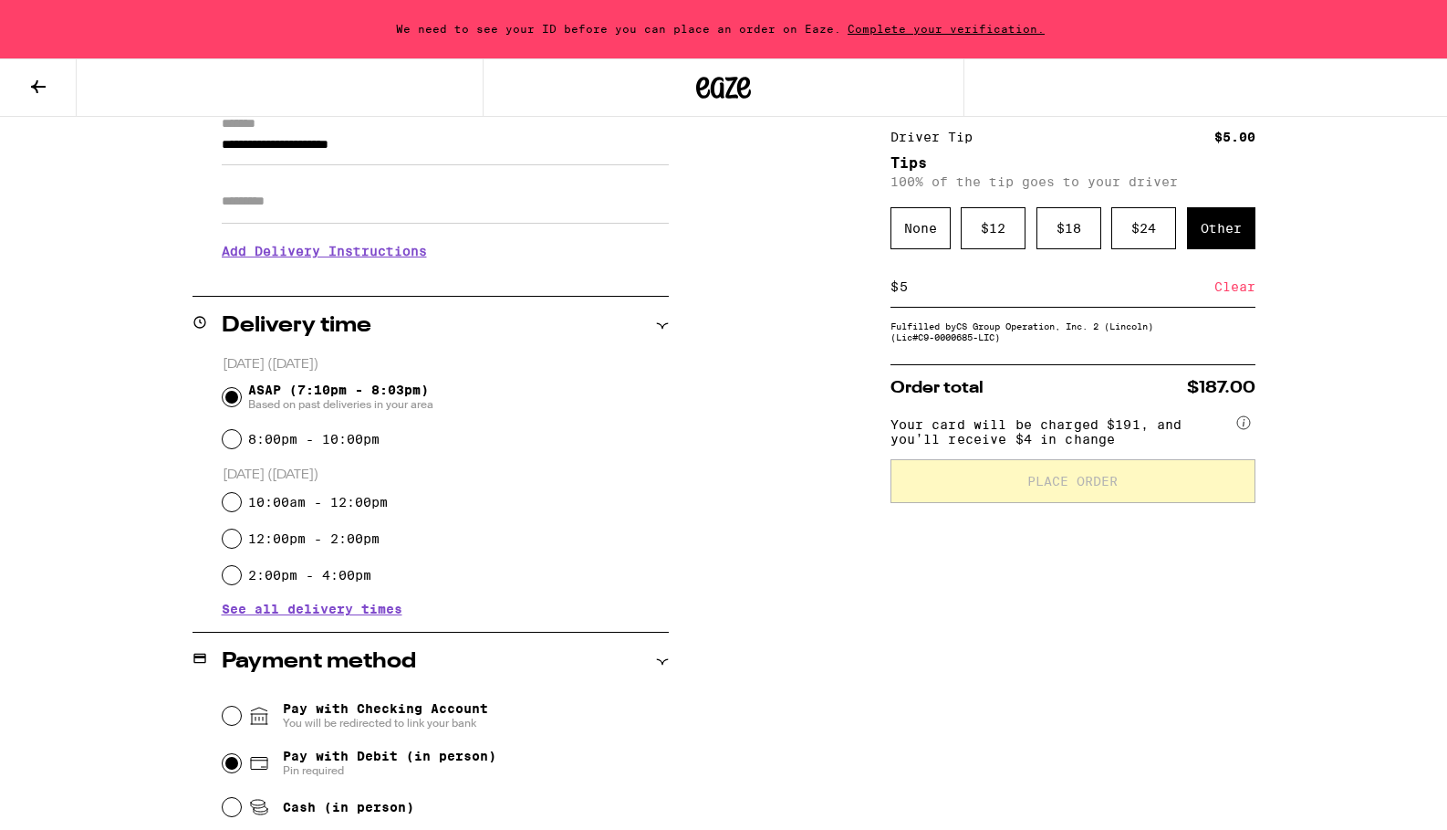
click at [329, 251] on h3 "Add Delivery Instructions" at bounding box center [445, 251] width 447 height 42
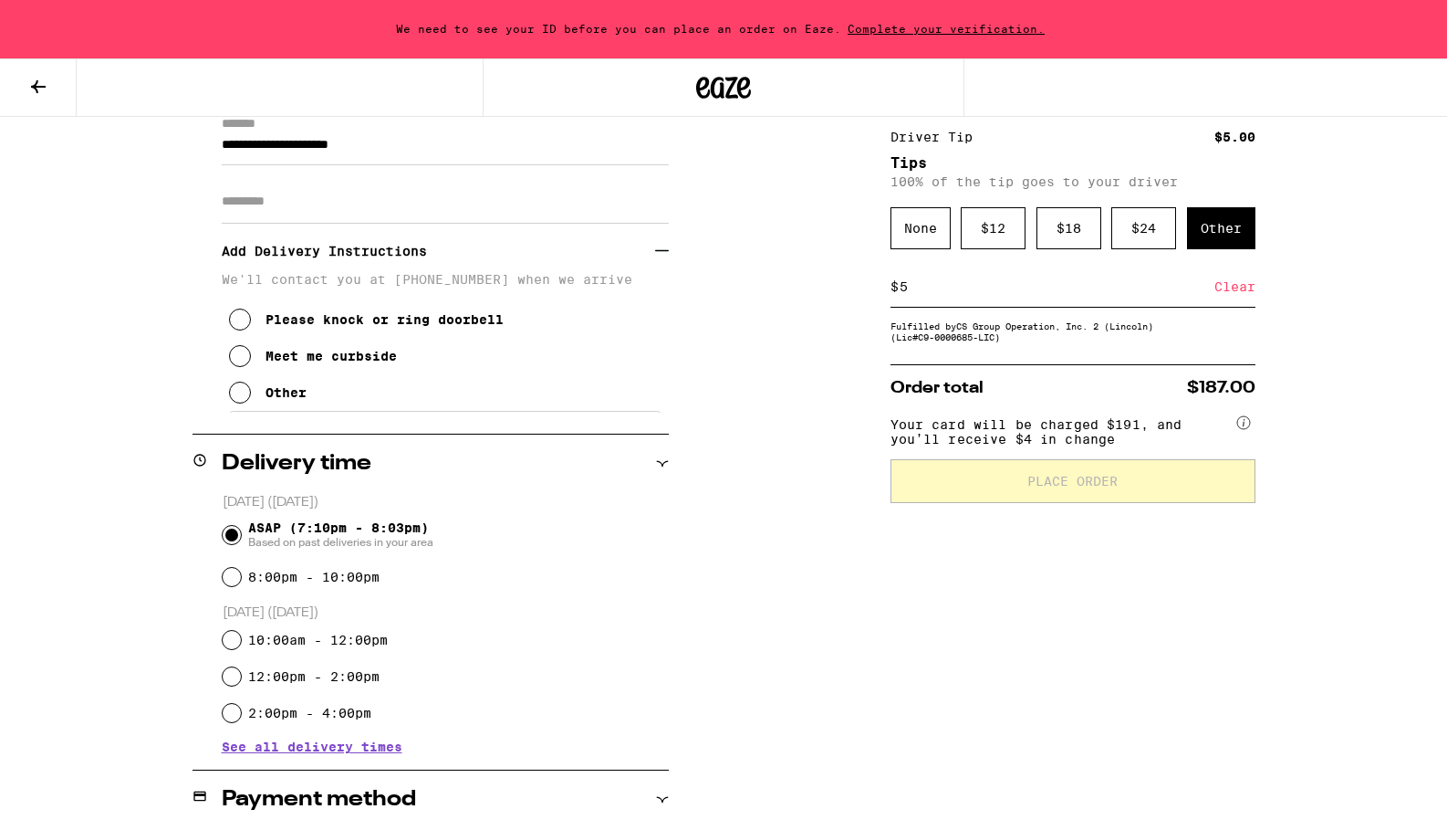
click at [235, 362] on icon at bounding box center [240, 356] width 22 height 22
click at [244, 403] on icon at bounding box center [240, 392] width 22 height 22
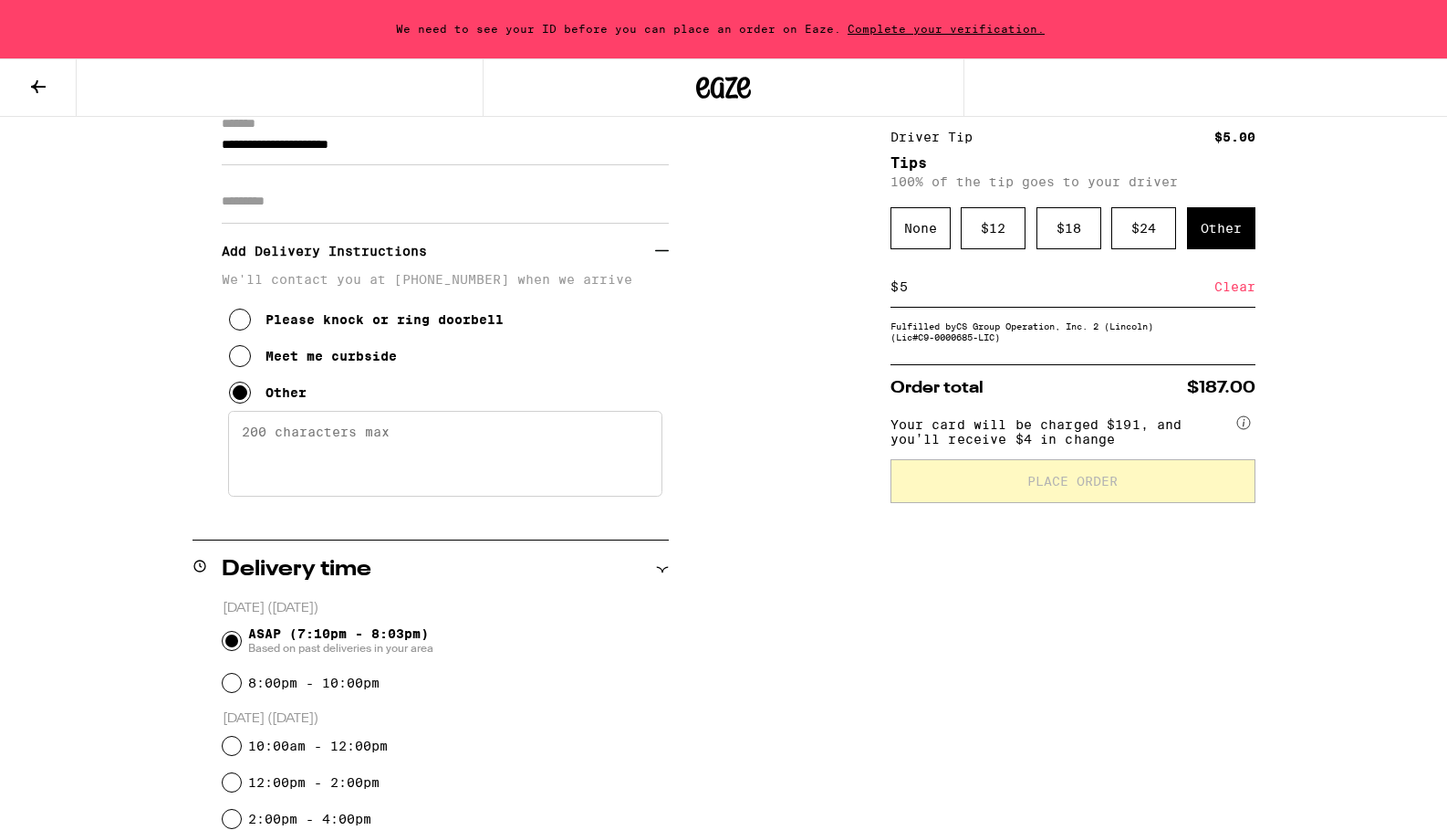
click at [292, 457] on textarea "Enter any other delivery instructions you want driver to know" at bounding box center [445, 454] width 434 height 86
click at [240, 443] on textarea "Text me when you arrive and I will meet you outside - [PHONE_NUMBER]" at bounding box center [445, 454] width 434 height 86
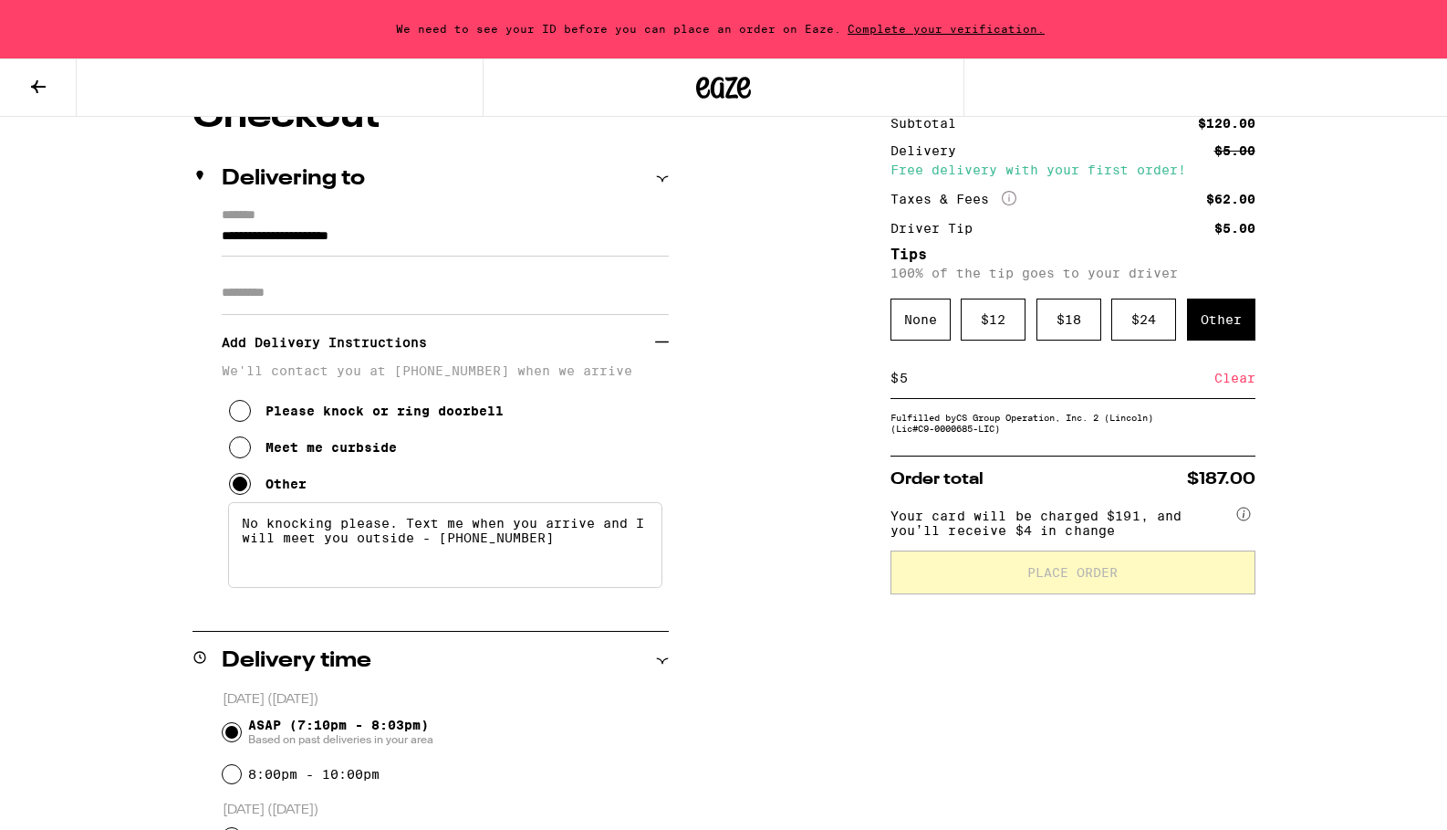
scroll to position [183, 0]
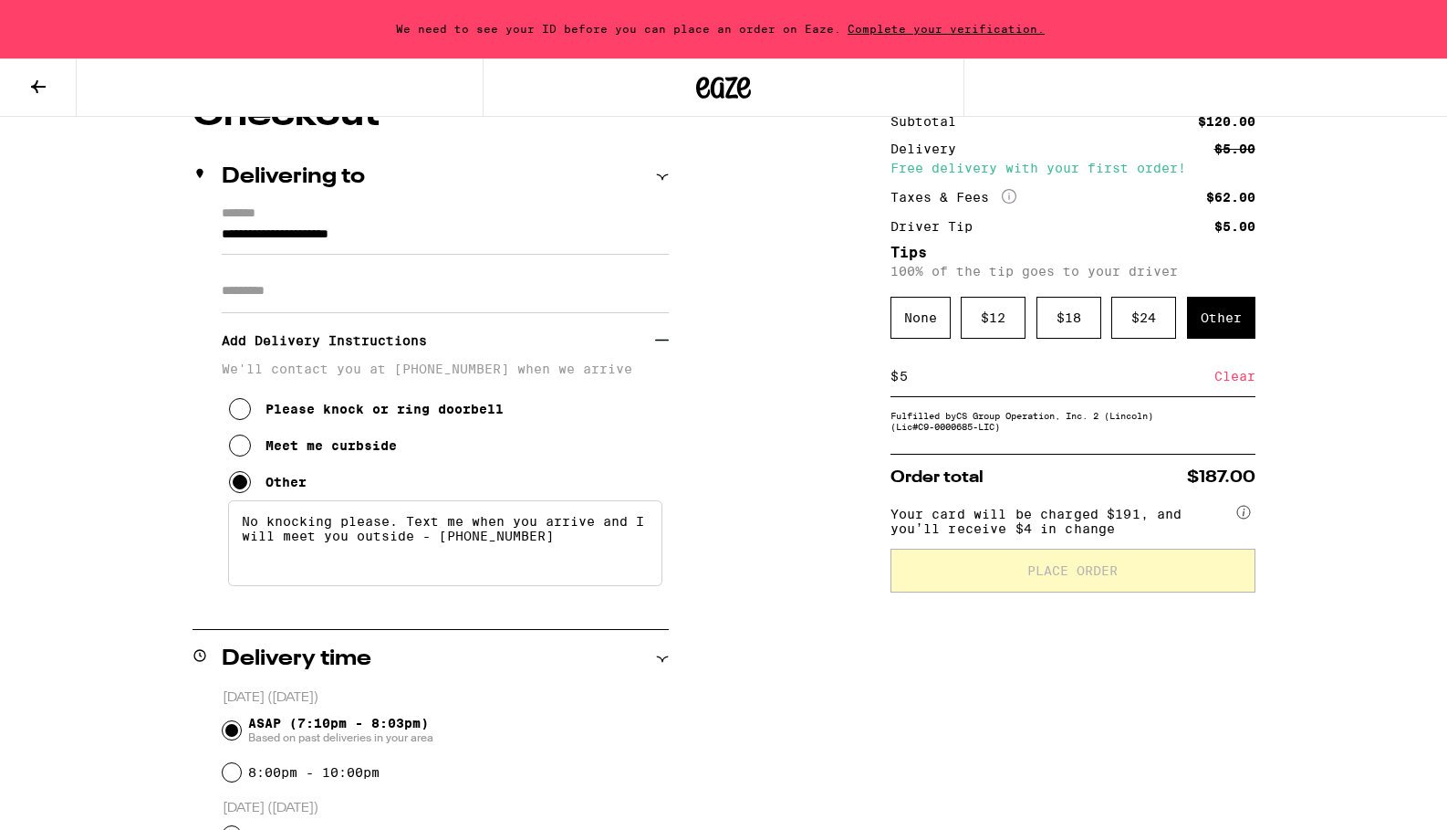
type textarea "No knocking please. Text me when you arrive and I will meet you outside - [PHON…"
click at [957, 451] on div "Subtotal $120.00 Delivery $5.00 Free delivery with your first order! Taxes & Fe…" at bounding box center [1073, 700] width 365 height 1207
click at [1250, 516] on icon at bounding box center [1244, 512] width 15 height 15
click at [1245, 518] on circle at bounding box center [1244, 512] width 13 height 13
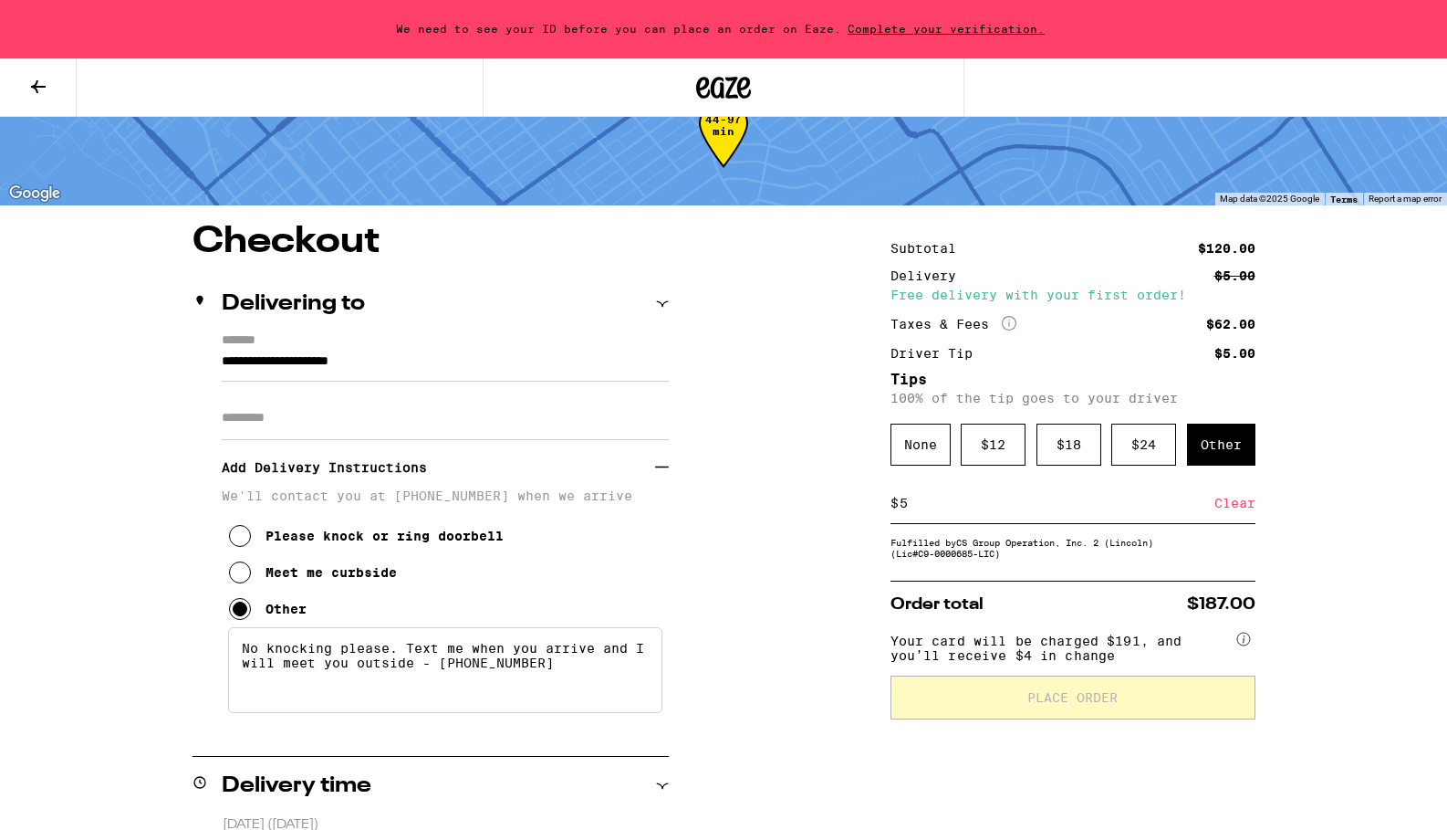
scroll to position [57, 0]
click at [901, 28] on span "Complete your verification." at bounding box center [946, 29] width 210 height 12
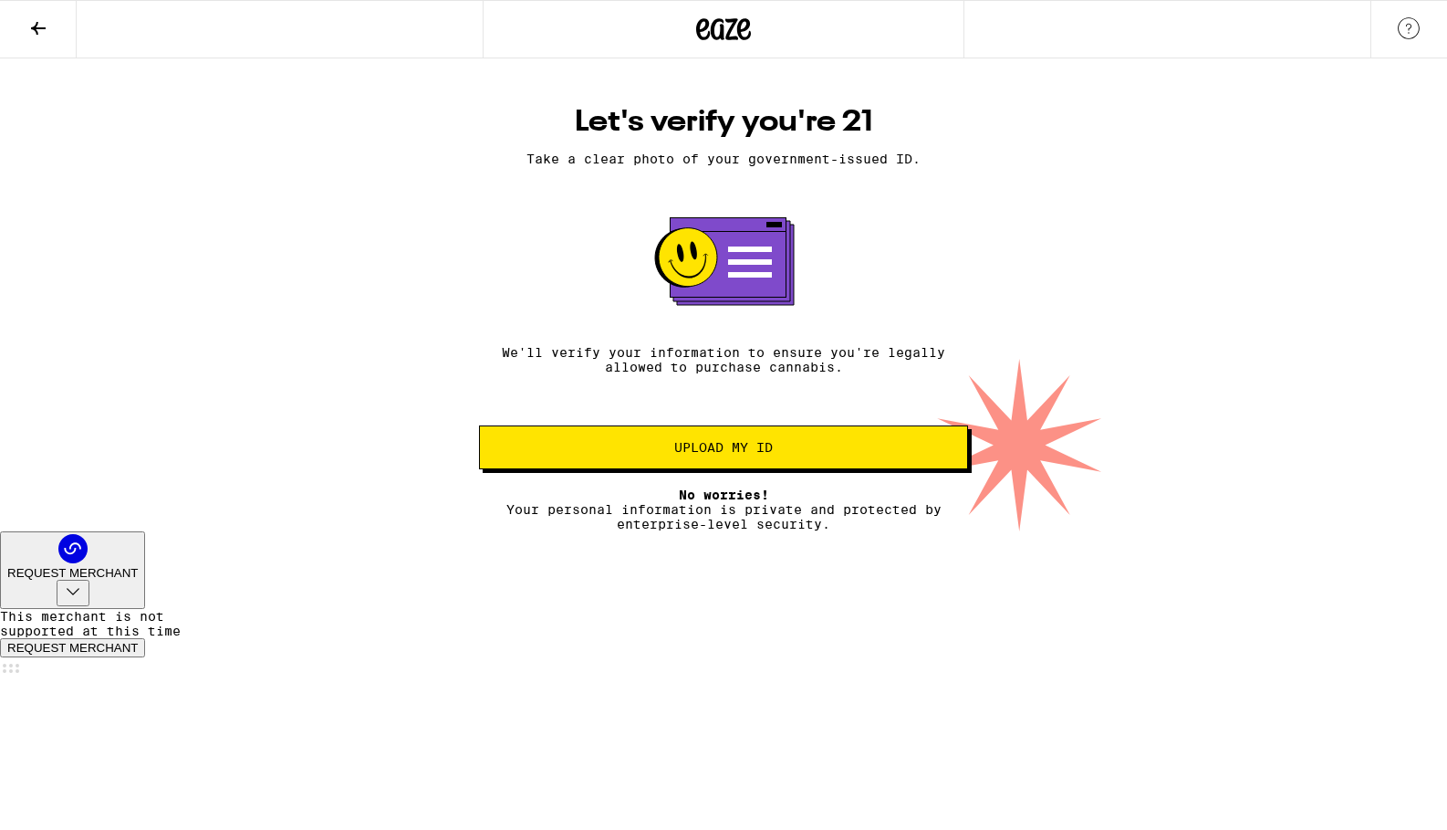
click at [703, 469] on button "Upload my ID" at bounding box center [723, 447] width 489 height 44
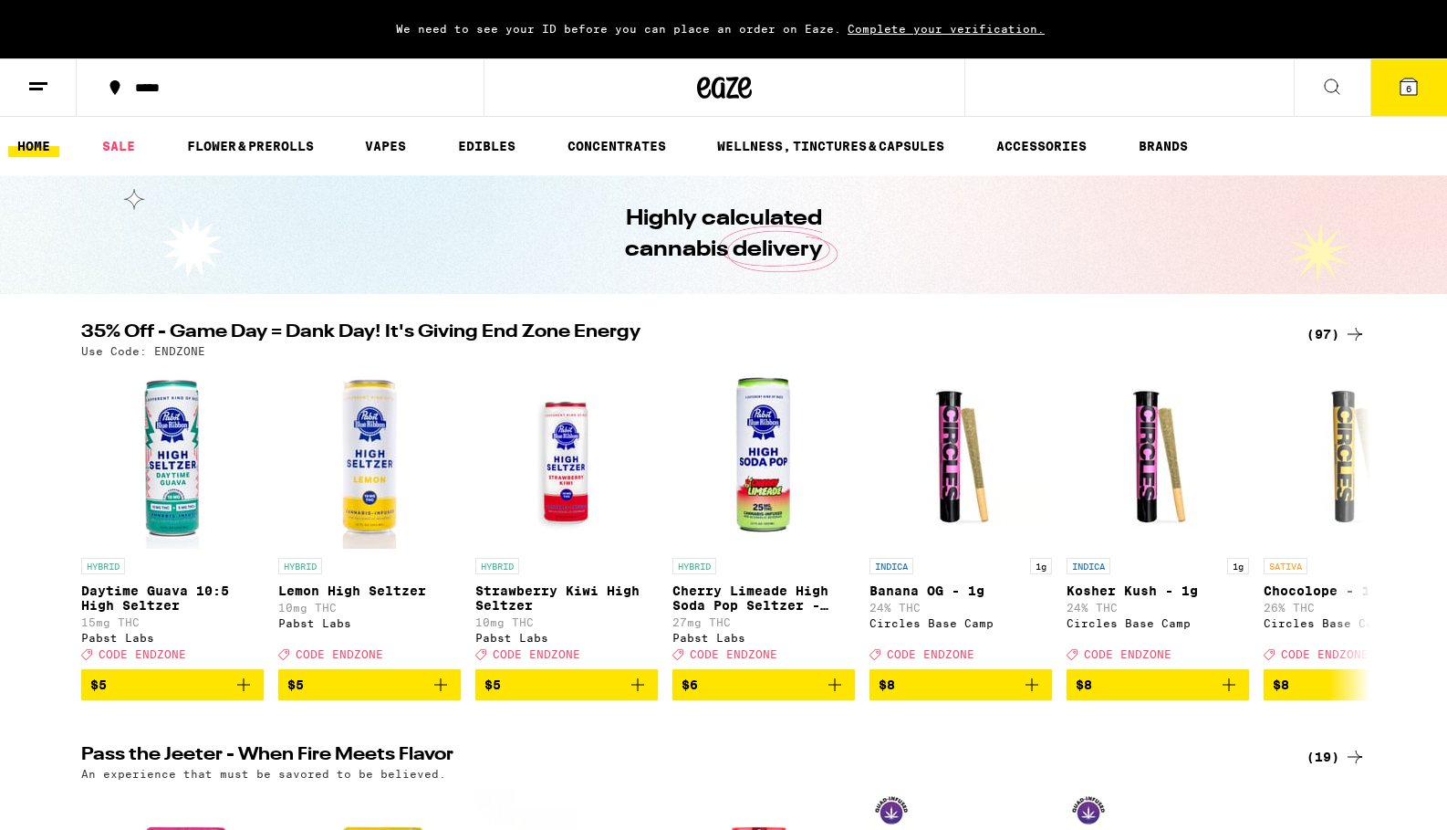
click at [919, 31] on span "Complete your verification." at bounding box center [946, 29] width 210 height 12
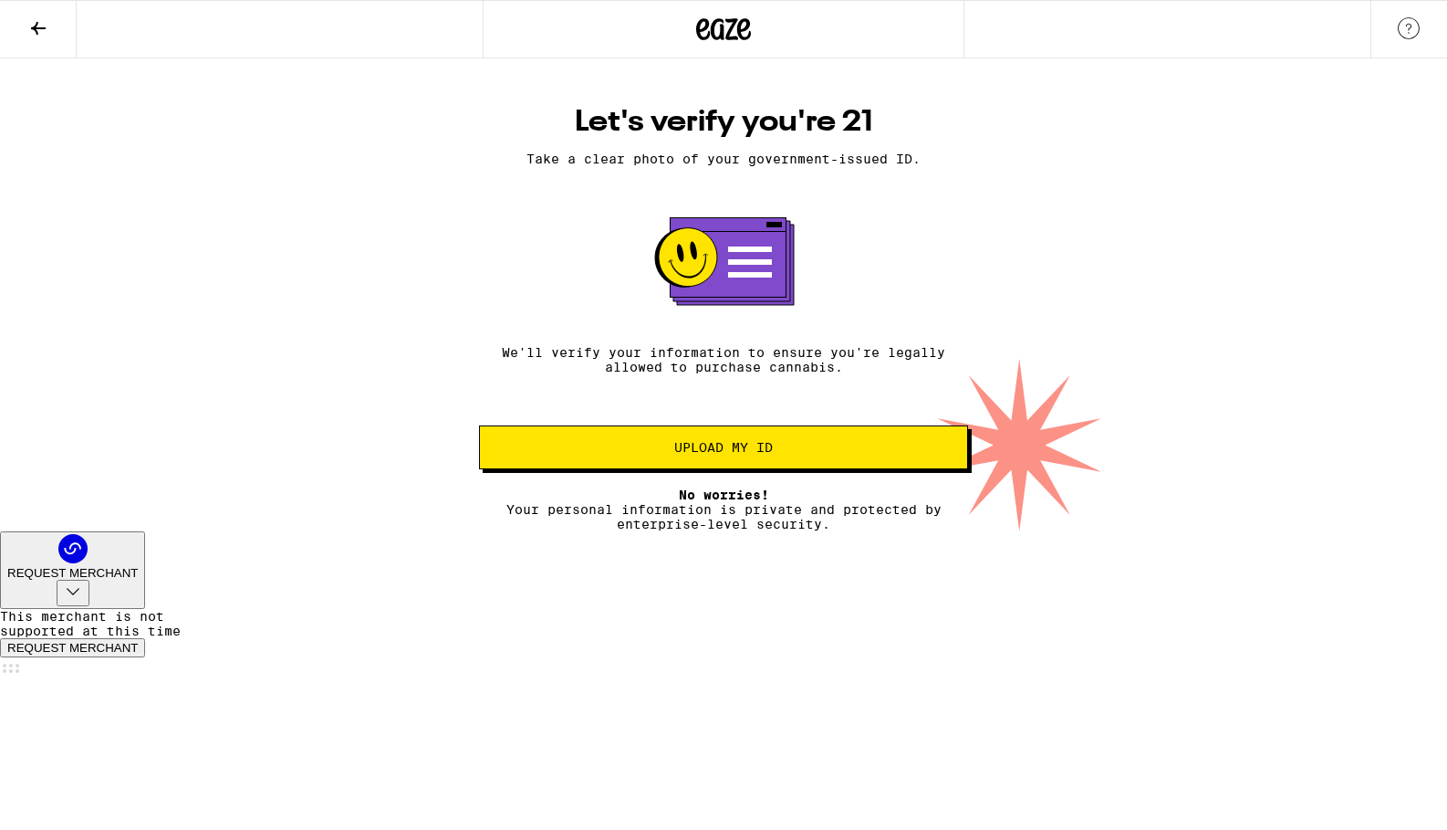
click at [726, 454] on span "Upload my ID" at bounding box center [723, 447] width 99 height 13
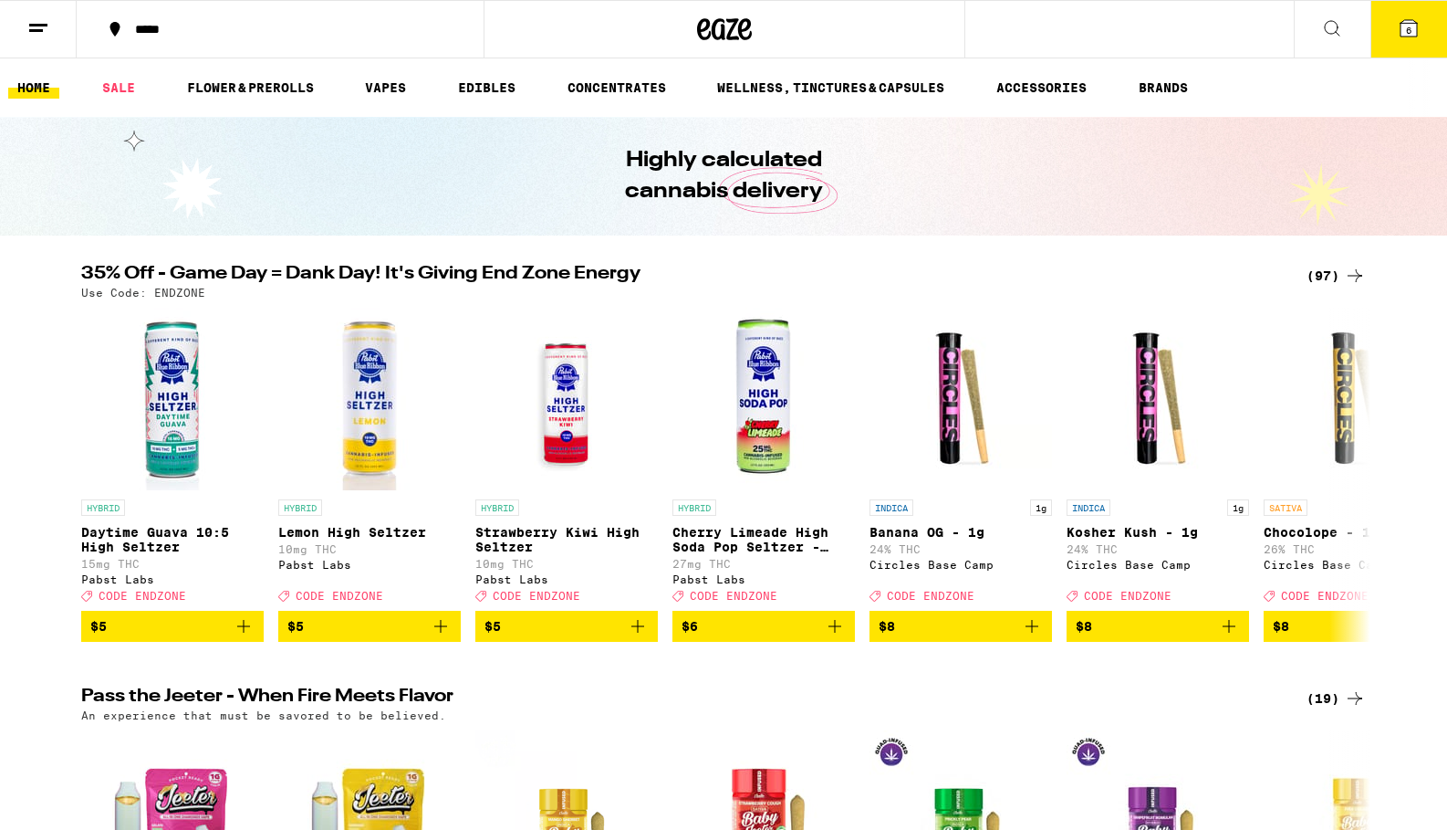
click at [1410, 31] on span "6" at bounding box center [1408, 30] width 5 height 11
click at [1415, 29] on icon at bounding box center [1409, 28] width 16 height 16
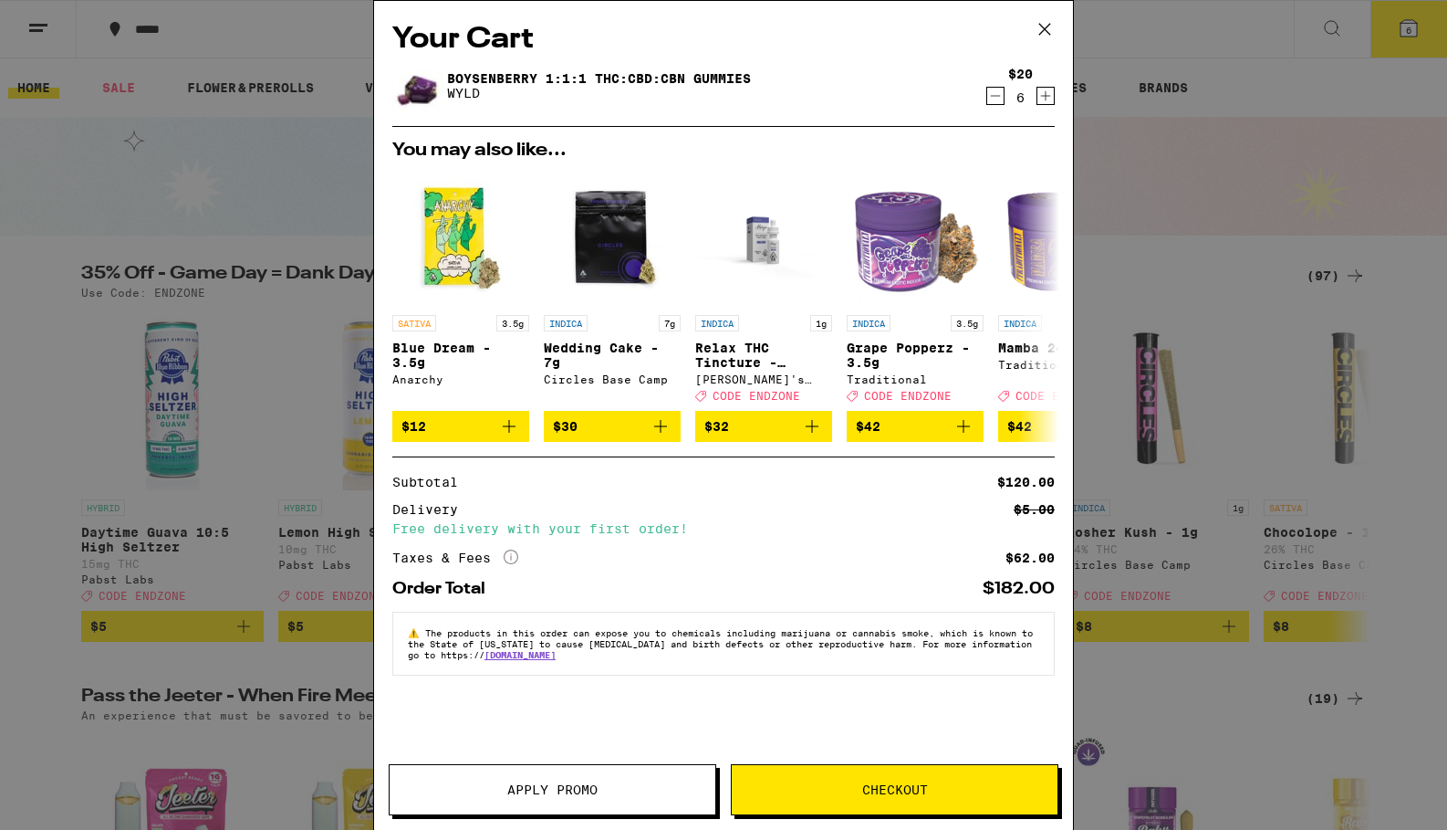
click at [893, 800] on button "Checkout" at bounding box center [895, 789] width 328 height 51
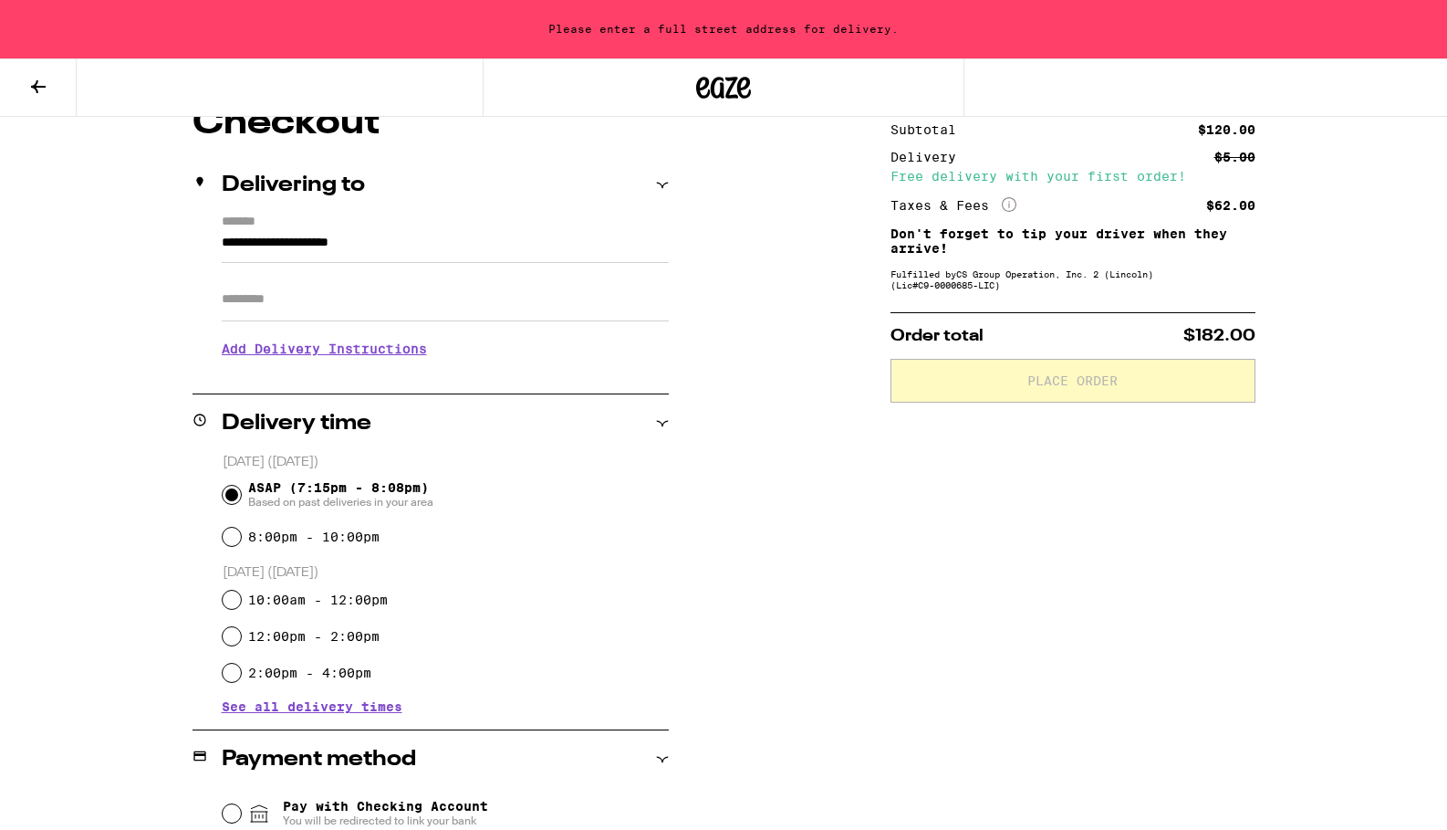
scroll to position [182, 0]
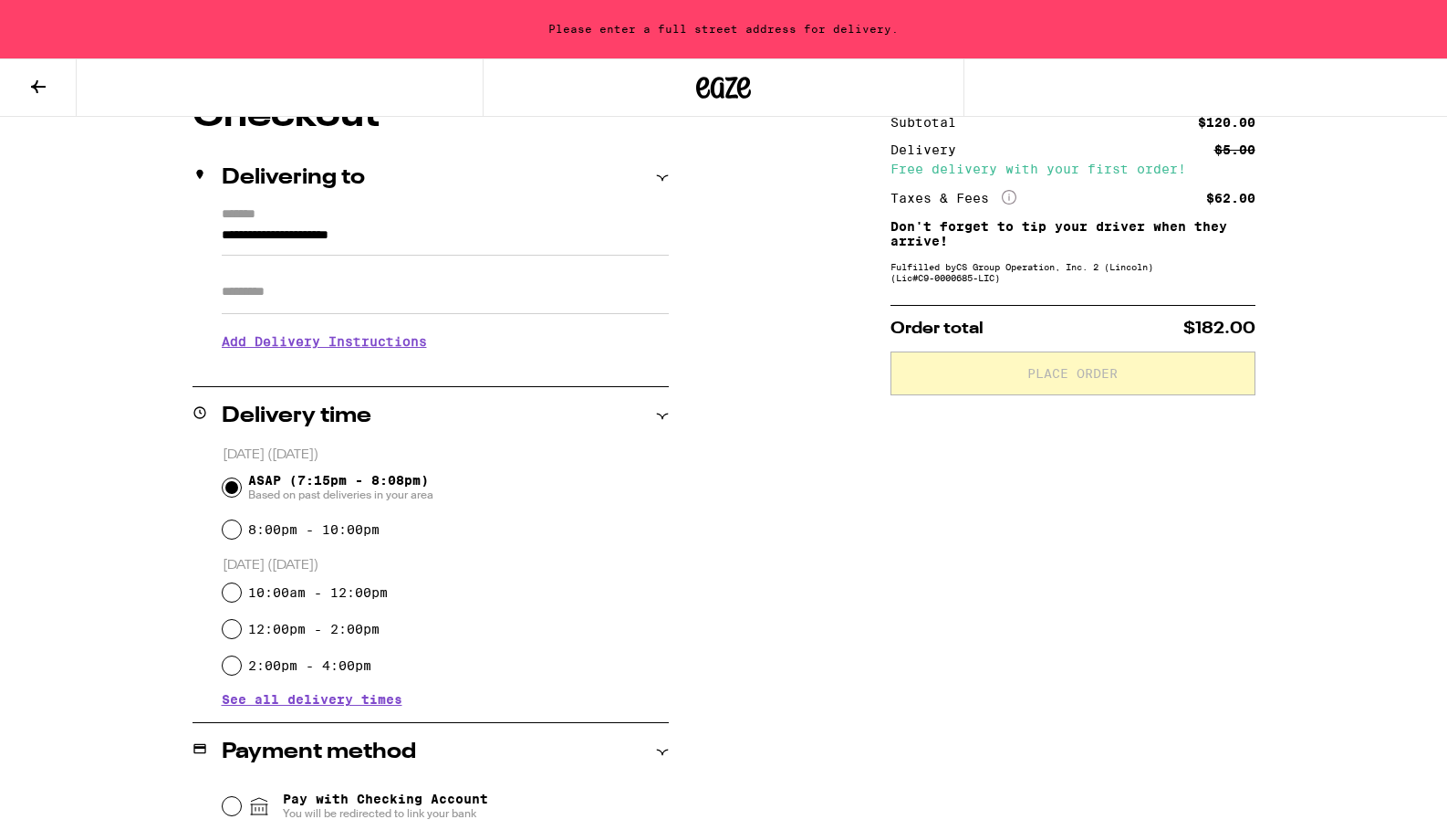
click at [385, 349] on h3 "Add Delivery Instructions" at bounding box center [445, 341] width 447 height 42
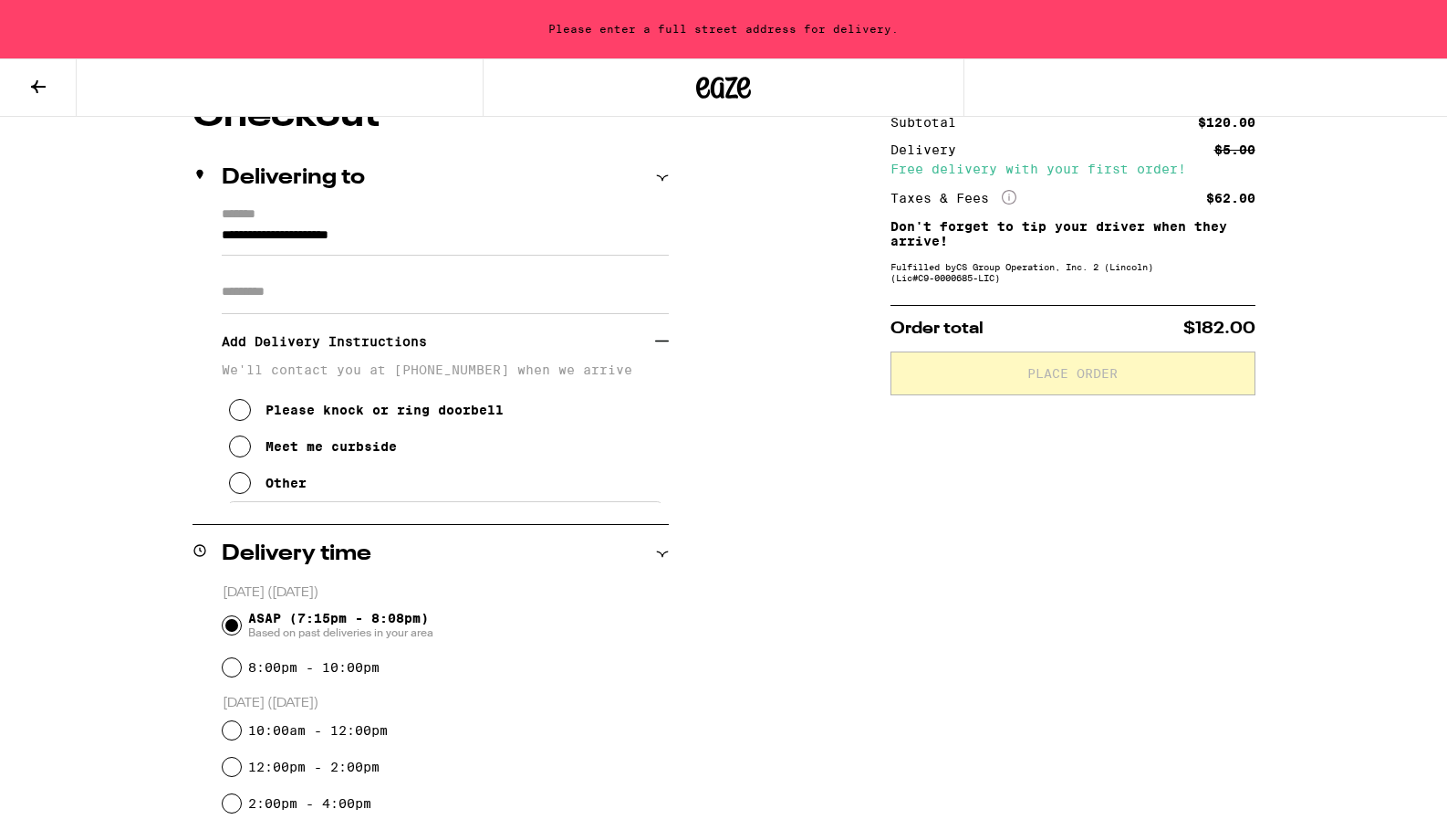
click at [236, 493] on icon at bounding box center [240, 483] width 22 height 22
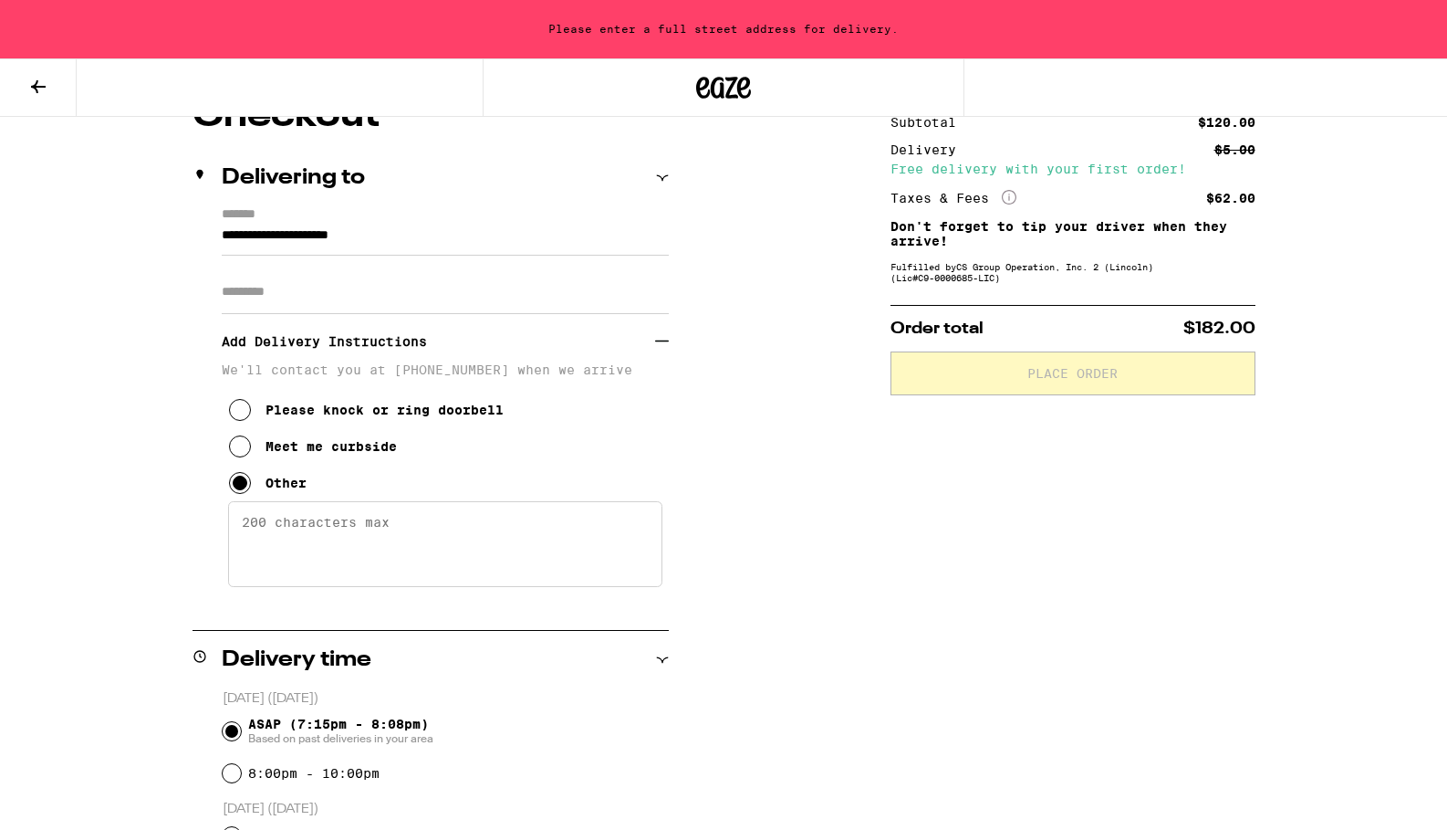
click at [376, 546] on textarea "Enter any other delivery instructions you want driver to know" at bounding box center [445, 544] width 434 height 86
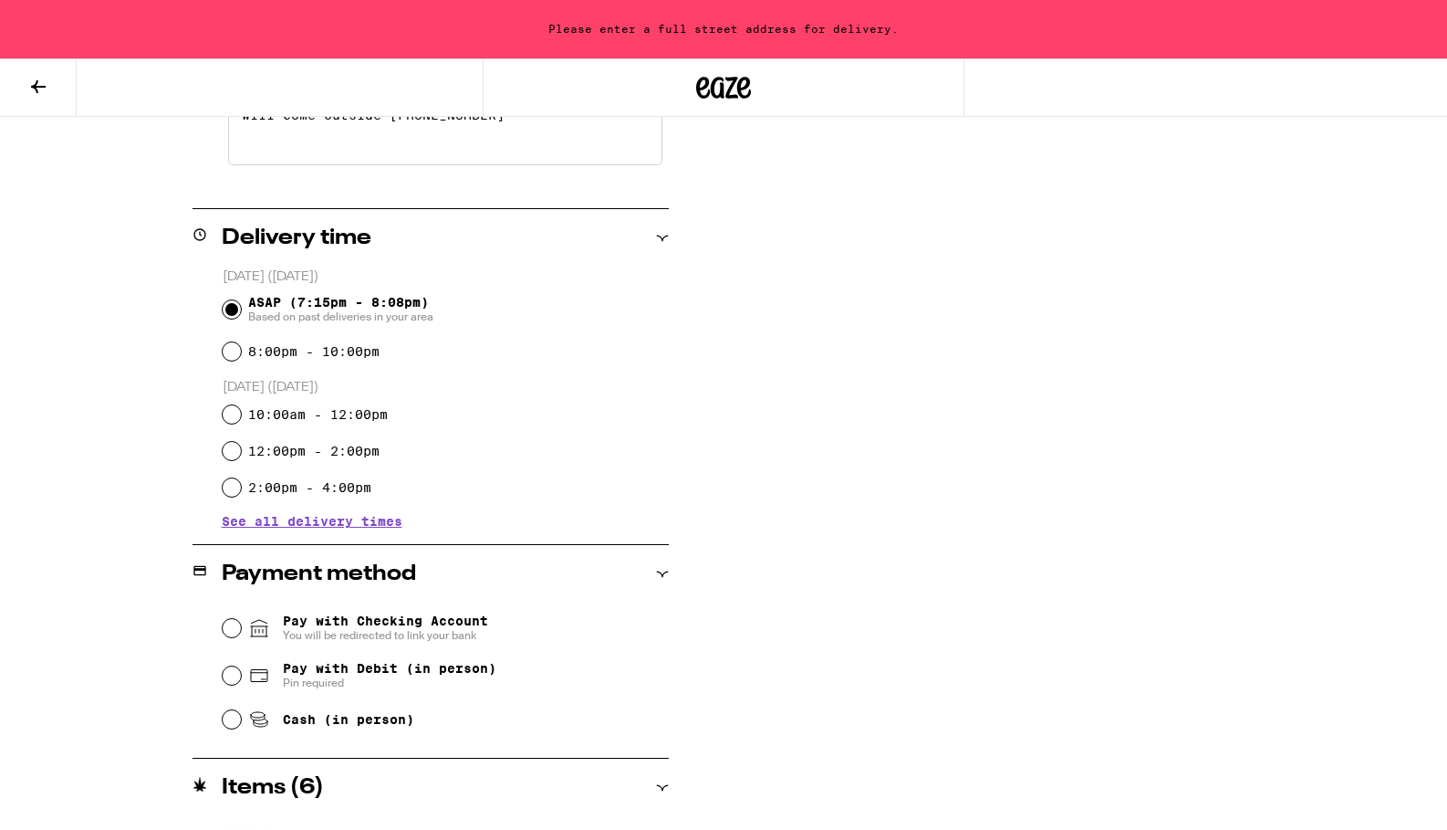
scroll to position [640, 0]
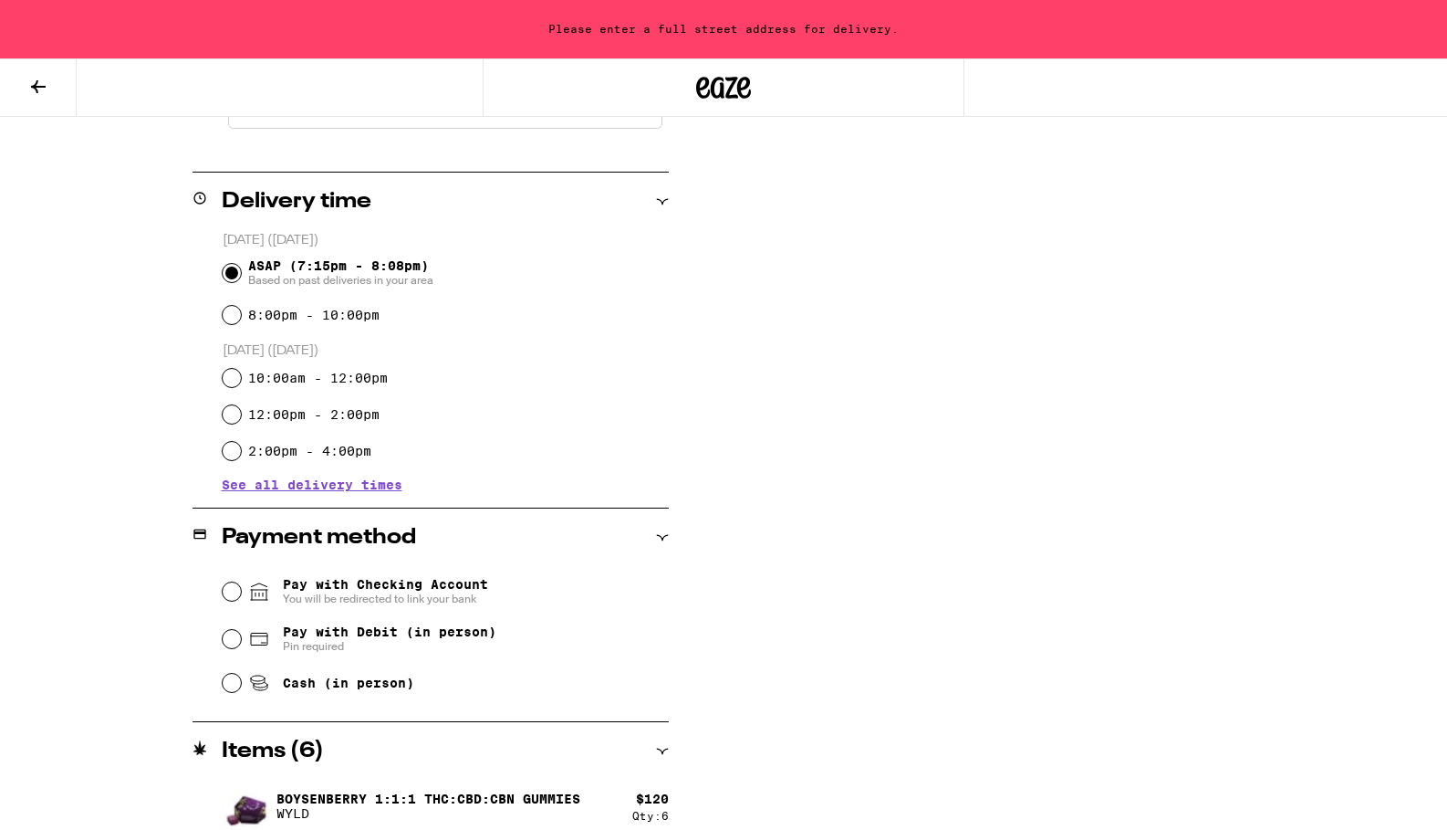
type textarea "No knocking please. Text me when you arrive and I will come outside 310-463-173"
click at [227, 640] on input "Pay with Debit (in person) Pin required" at bounding box center [232, 639] width 18 height 18
radio input "true"
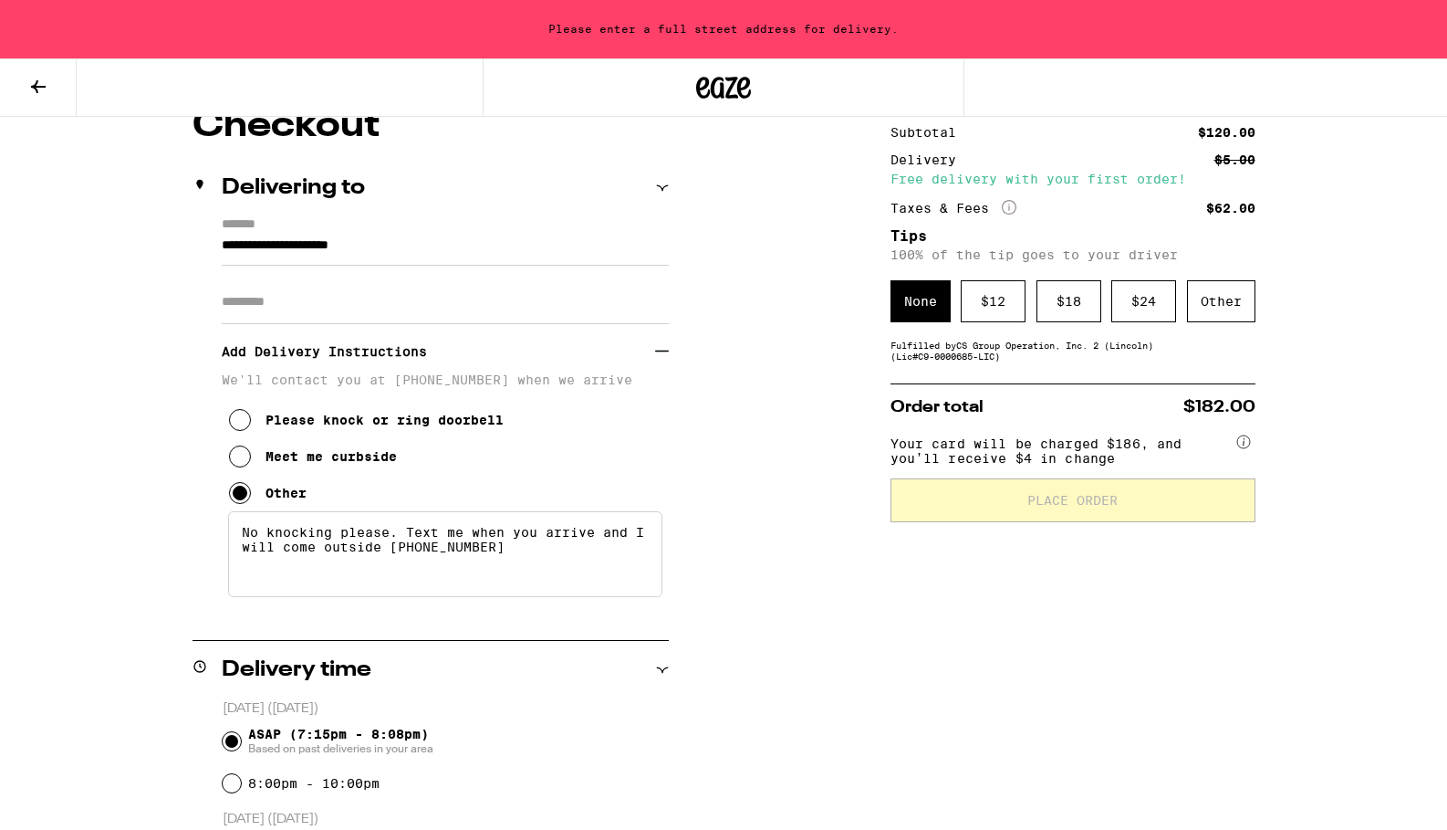
scroll to position [167, 0]
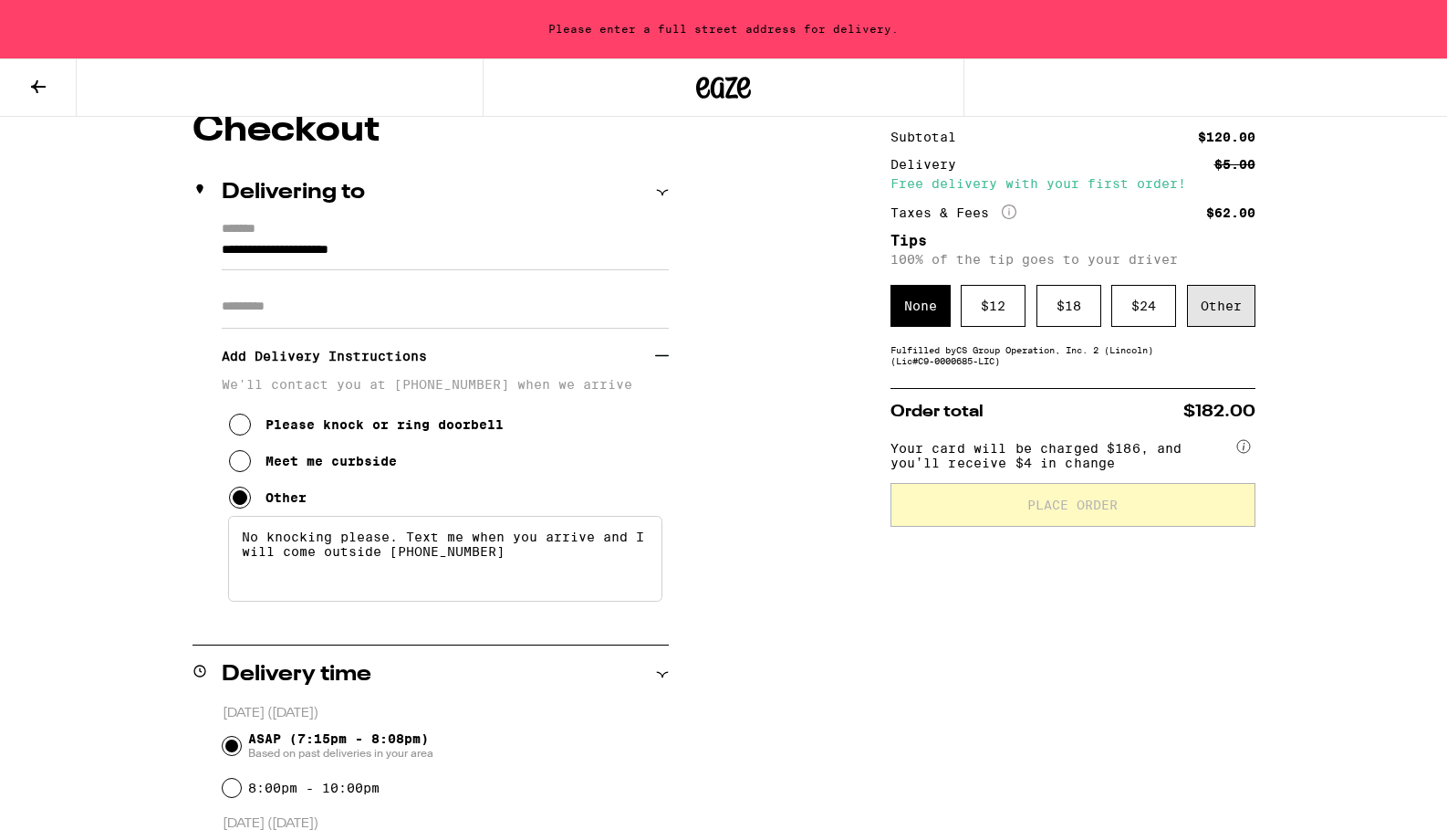
click at [1238, 308] on div "Other" at bounding box center [1221, 306] width 68 height 42
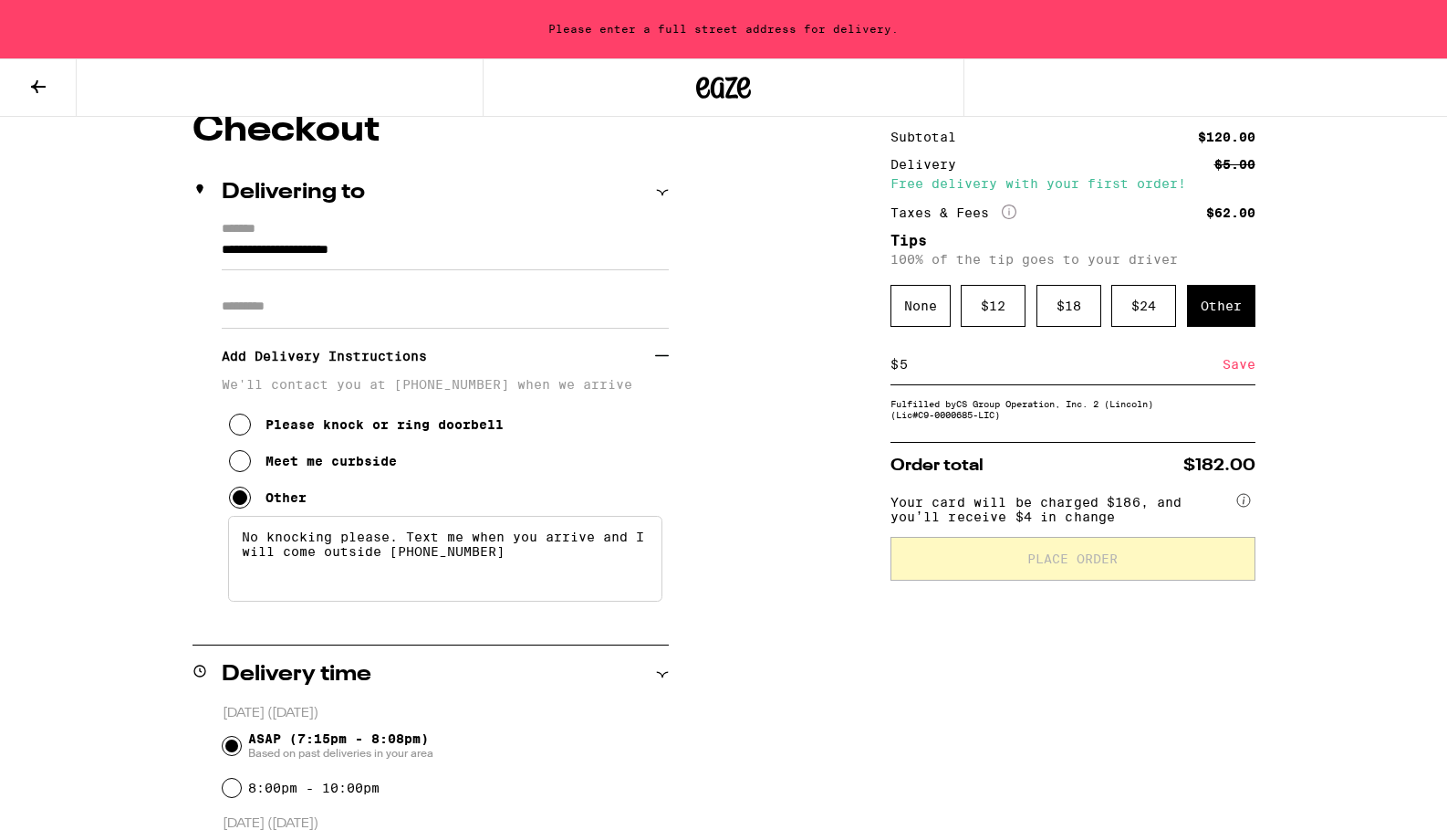
type input "5"
click at [1085, 626] on div "Subtotal $120.00 Delivery $5.00 Free delivery with your first order! Taxes & Fe…" at bounding box center [1073, 715] width 365 height 1207
click at [1237, 370] on div "Save" at bounding box center [1239, 364] width 33 height 40
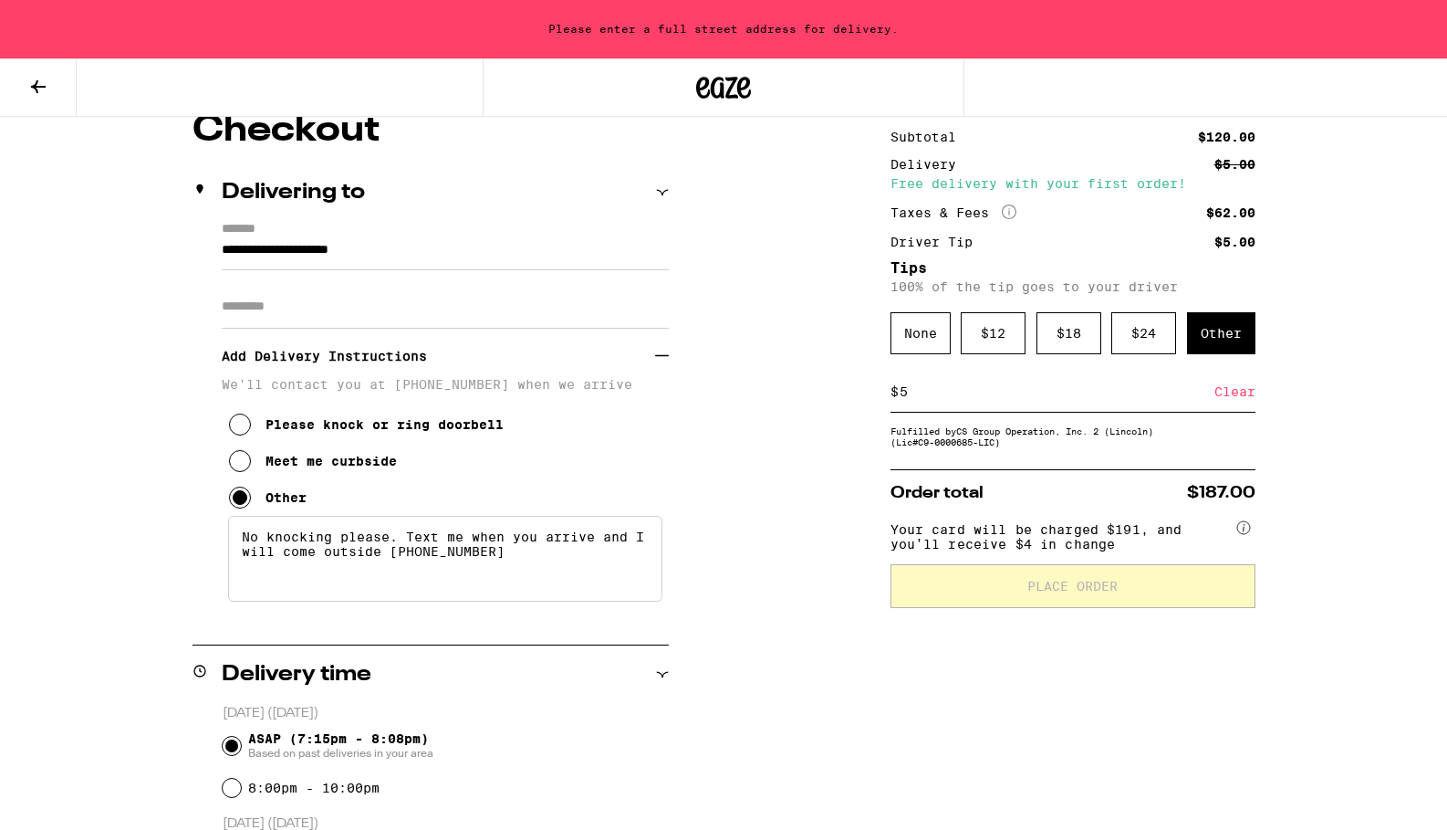
click at [433, 252] on input "**********" at bounding box center [445, 254] width 447 height 31
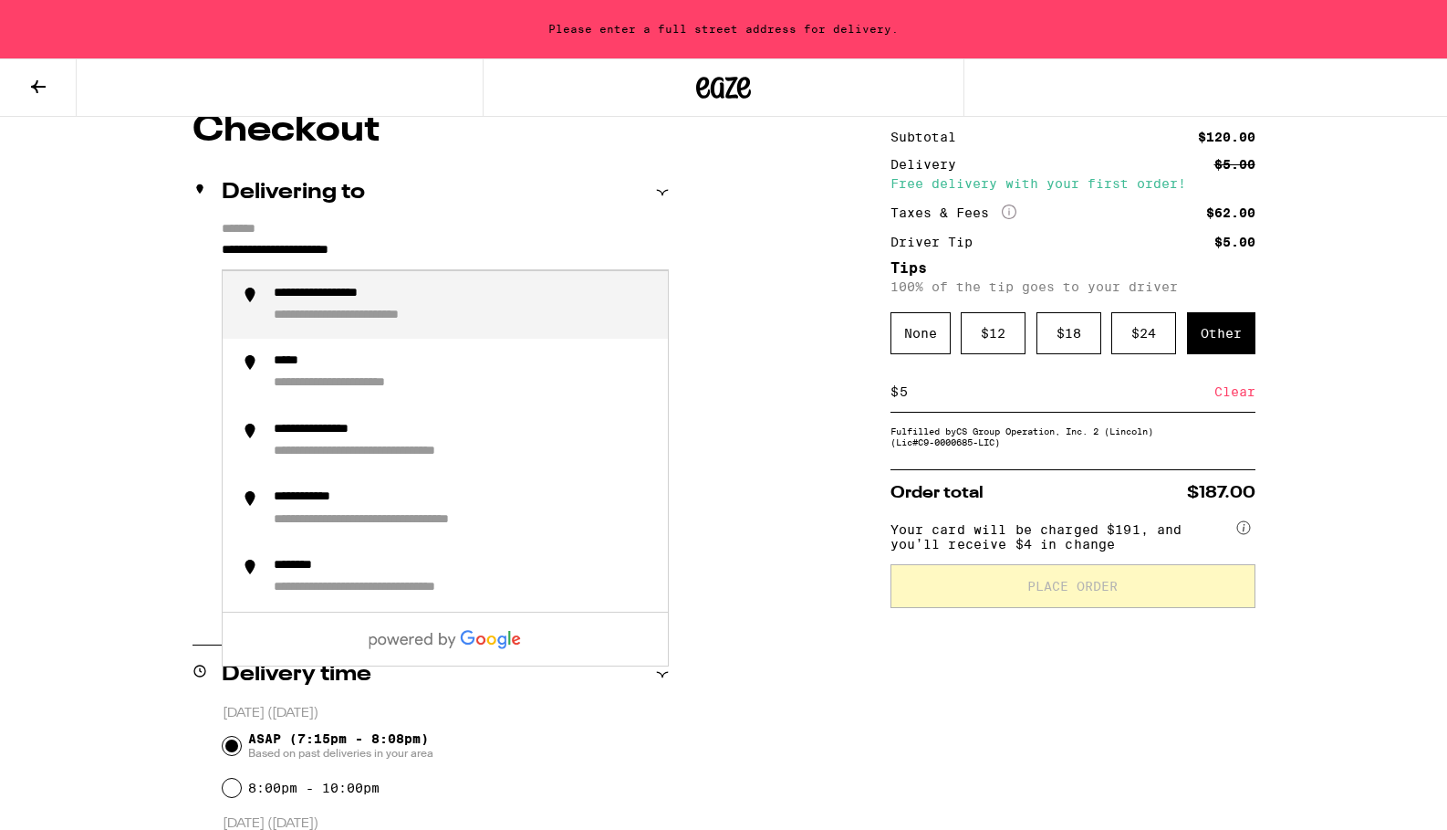
drag, startPoint x: 429, startPoint y: 252, endPoint x: 190, endPoint y: 252, distance: 239.1
click at [190, 252] on div "**********" at bounding box center [724, 715] width 1314 height 1207
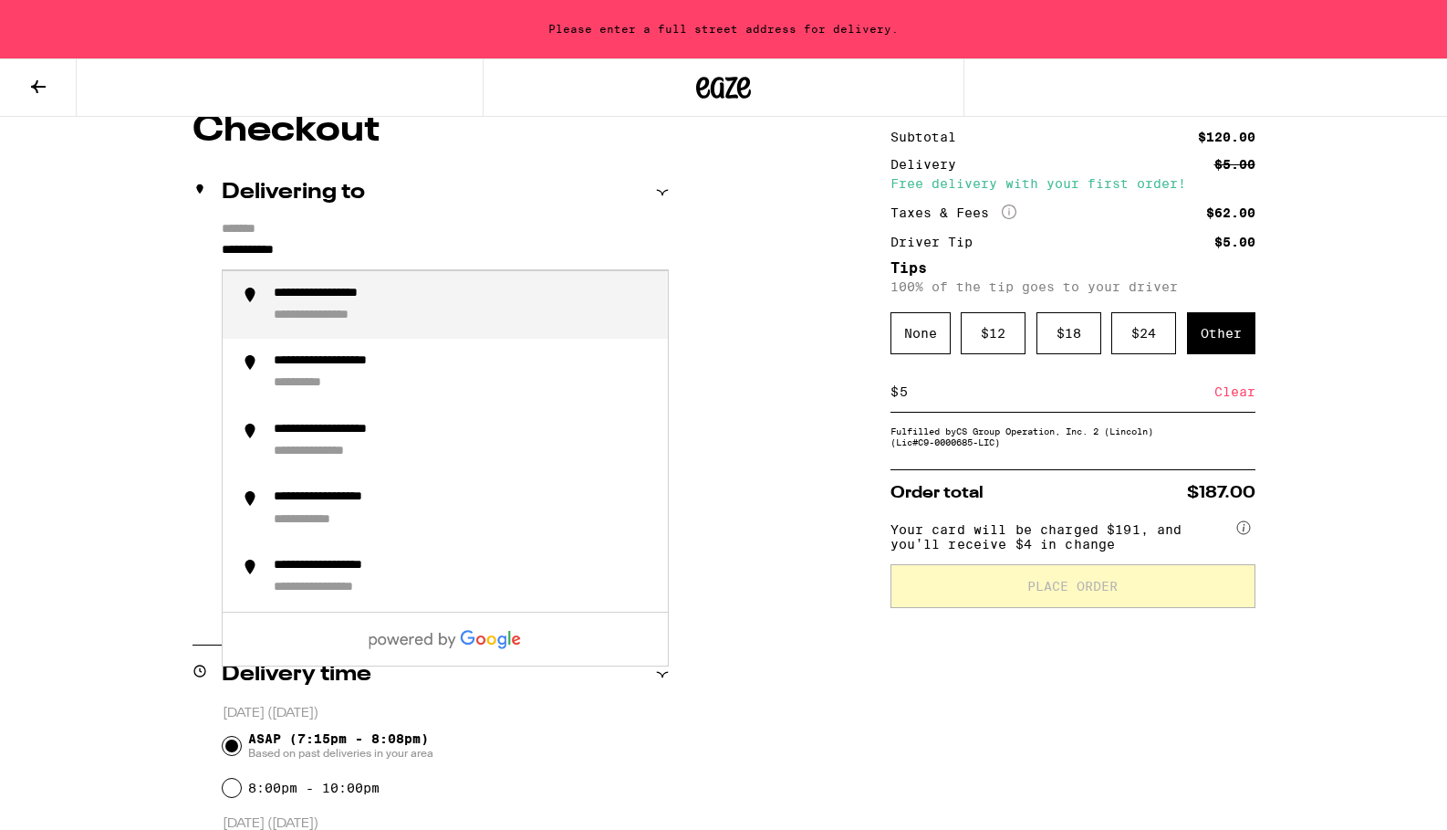
click at [349, 298] on div "**********" at bounding box center [348, 294] width 149 height 17
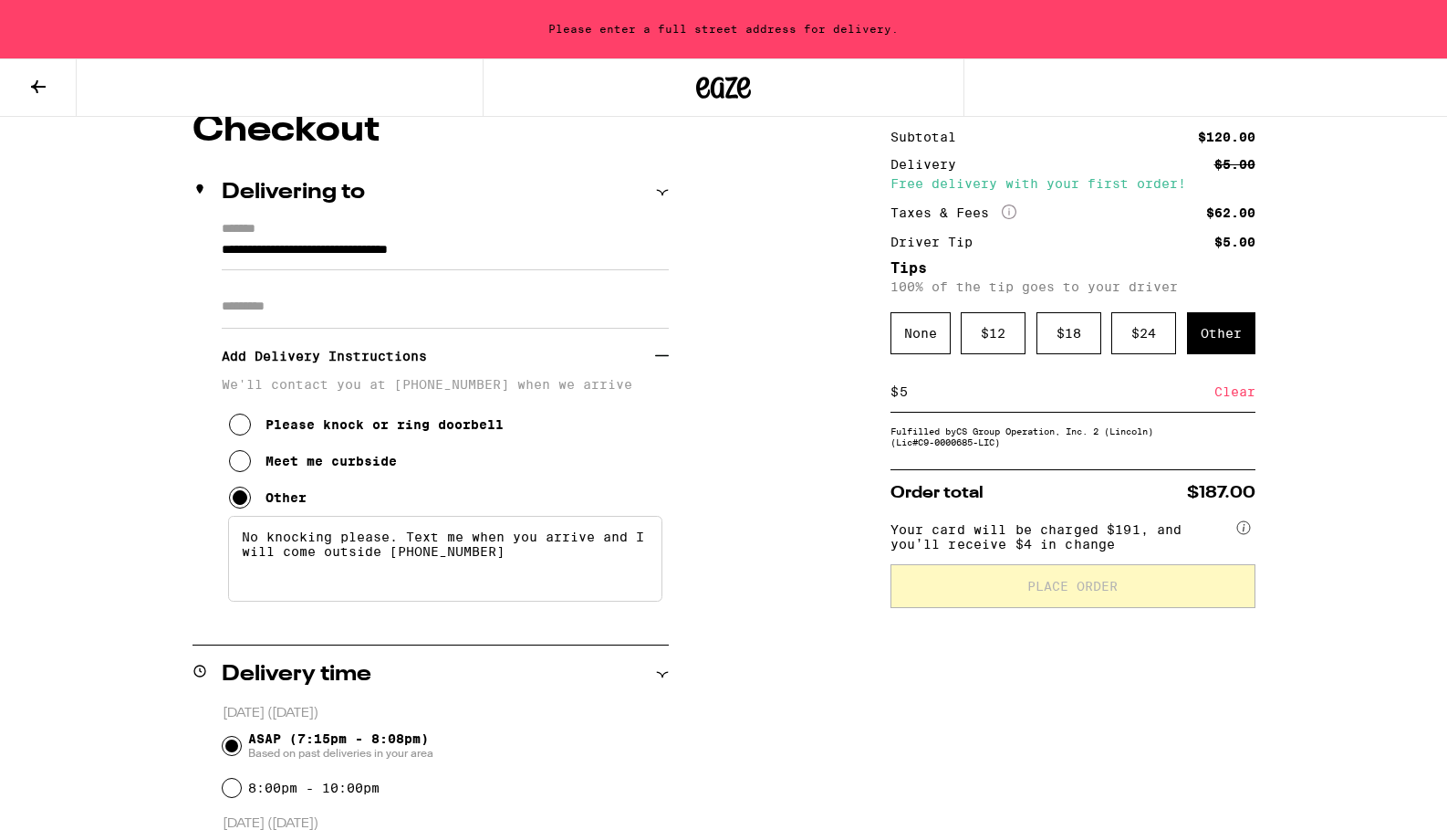
type input "**********"
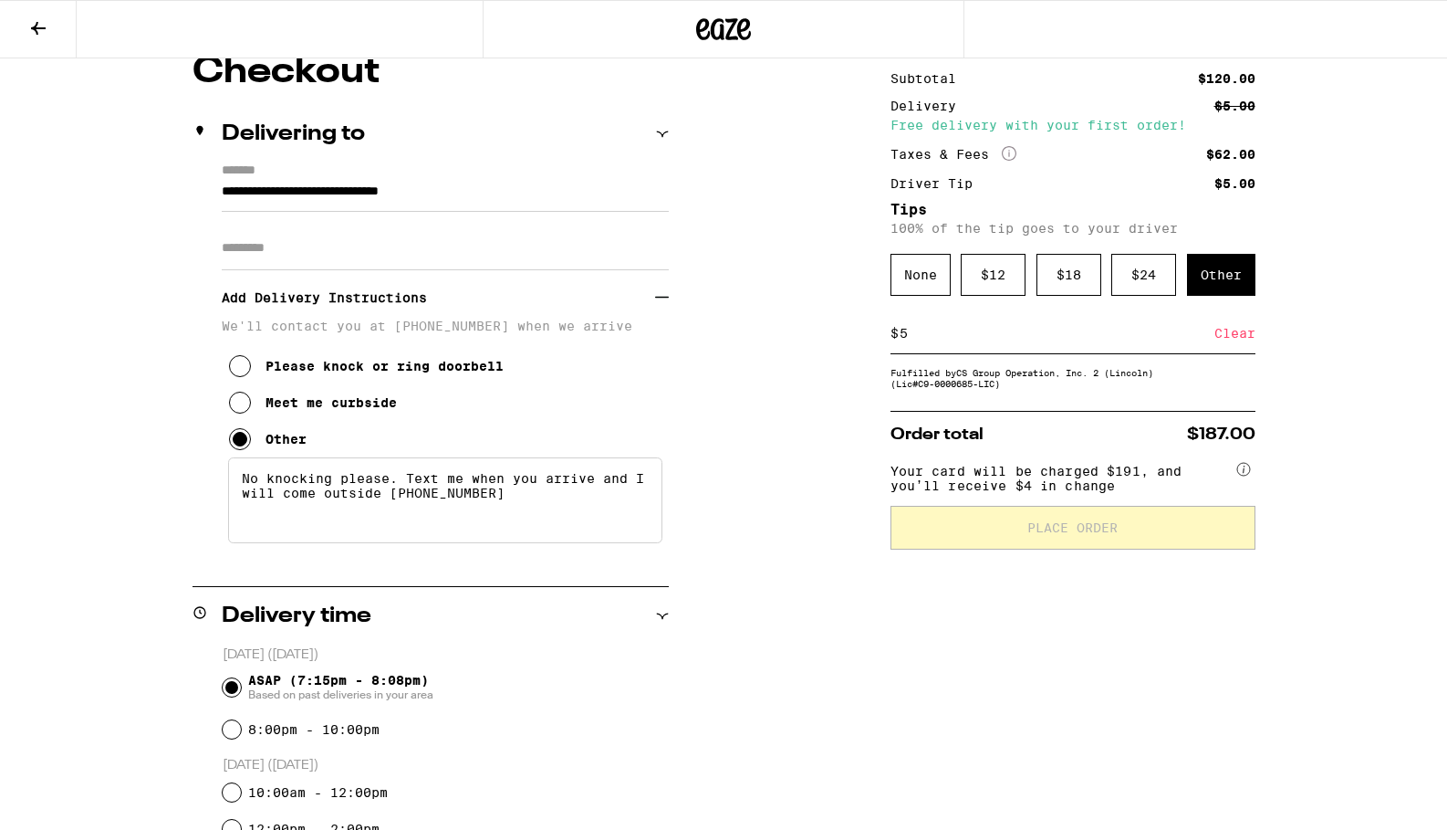
scroll to position [109, 0]
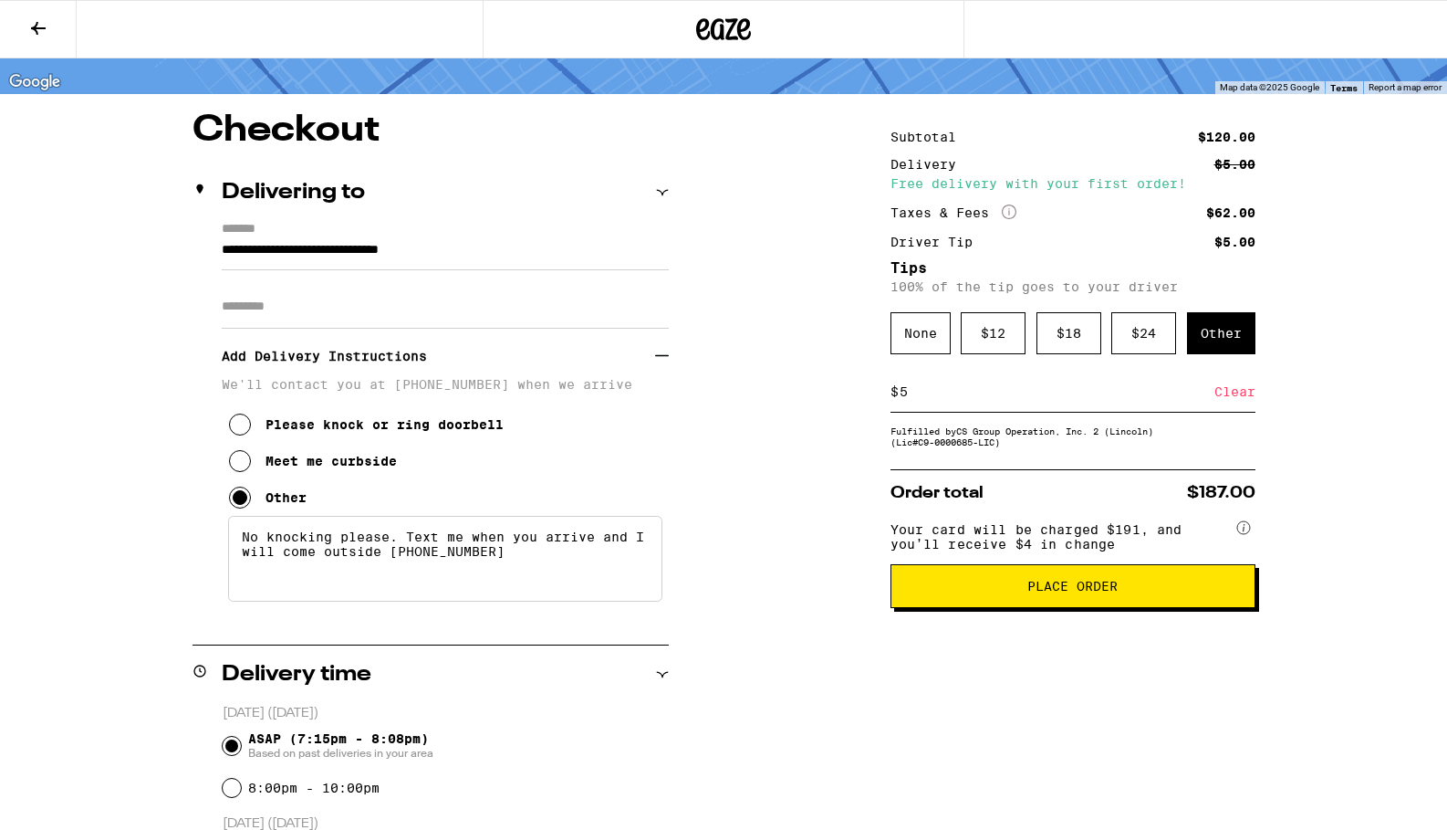
click at [617, 322] on input "Apt/Suite" at bounding box center [445, 307] width 447 height 44
click at [1098, 592] on span "Place Order" at bounding box center [1073, 586] width 90 height 13
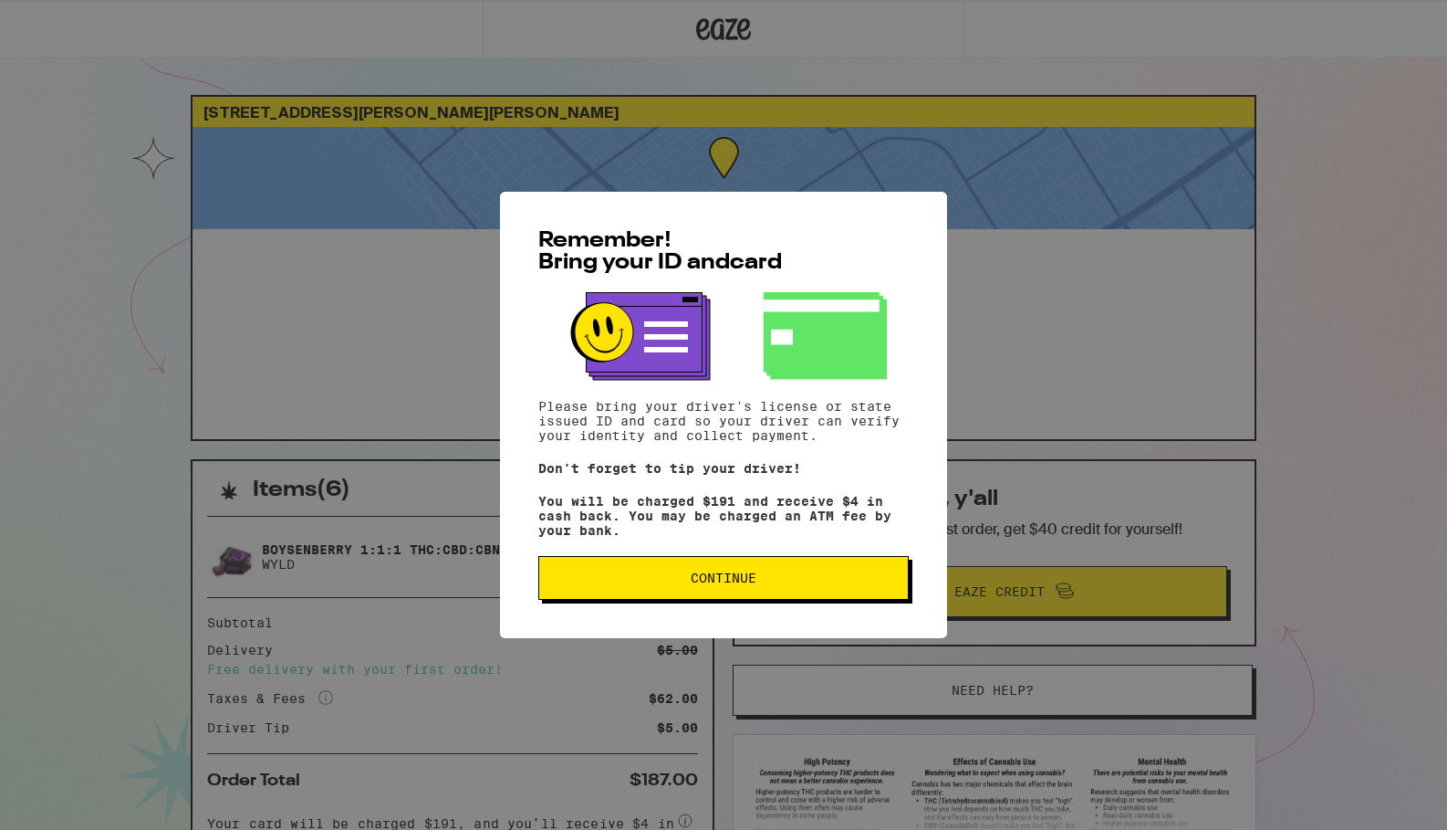
click at [822, 600] on button "Continue" at bounding box center [723, 578] width 371 height 44
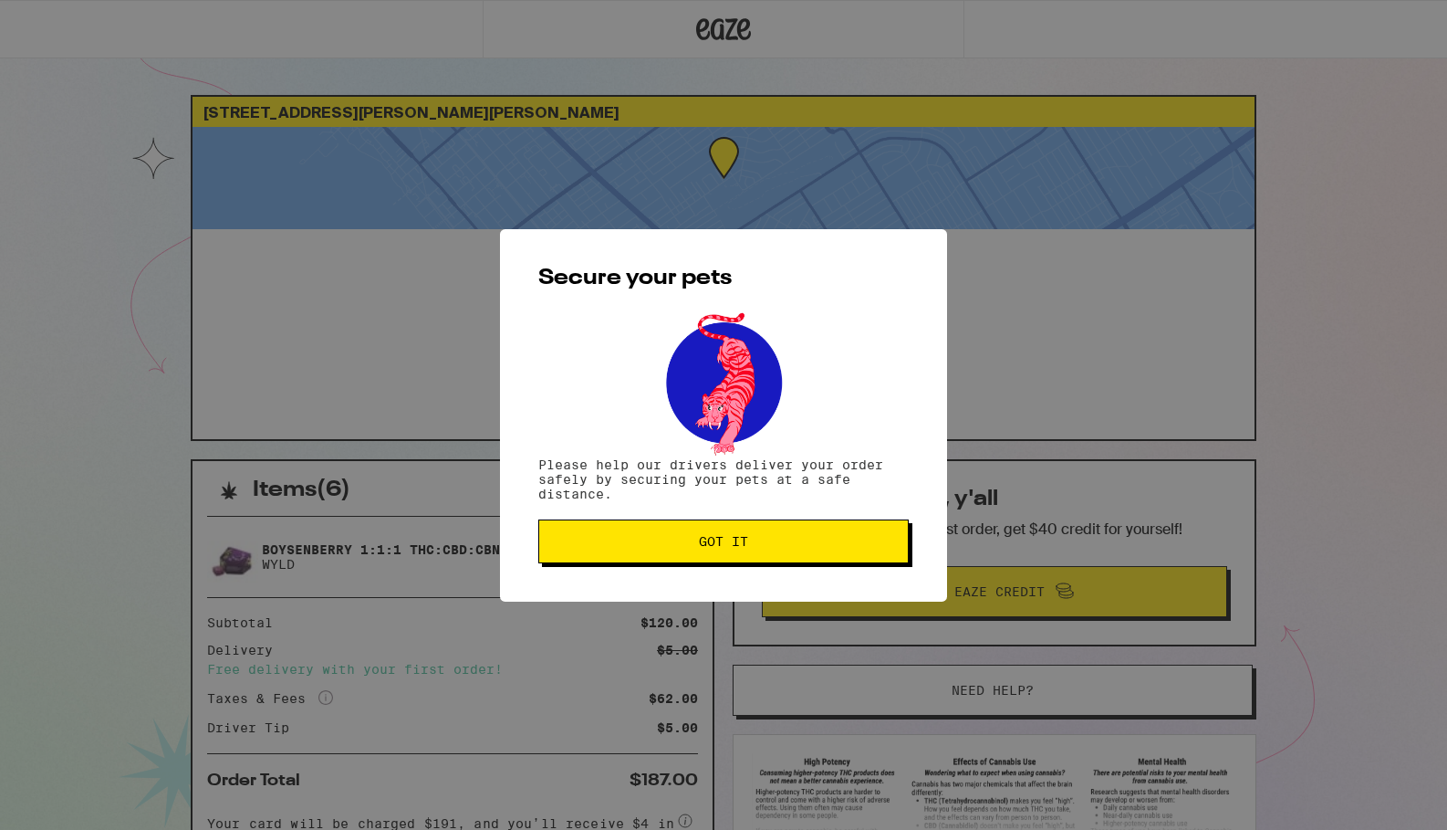
click at [789, 548] on span "Got it" at bounding box center [723, 541] width 339 height 13
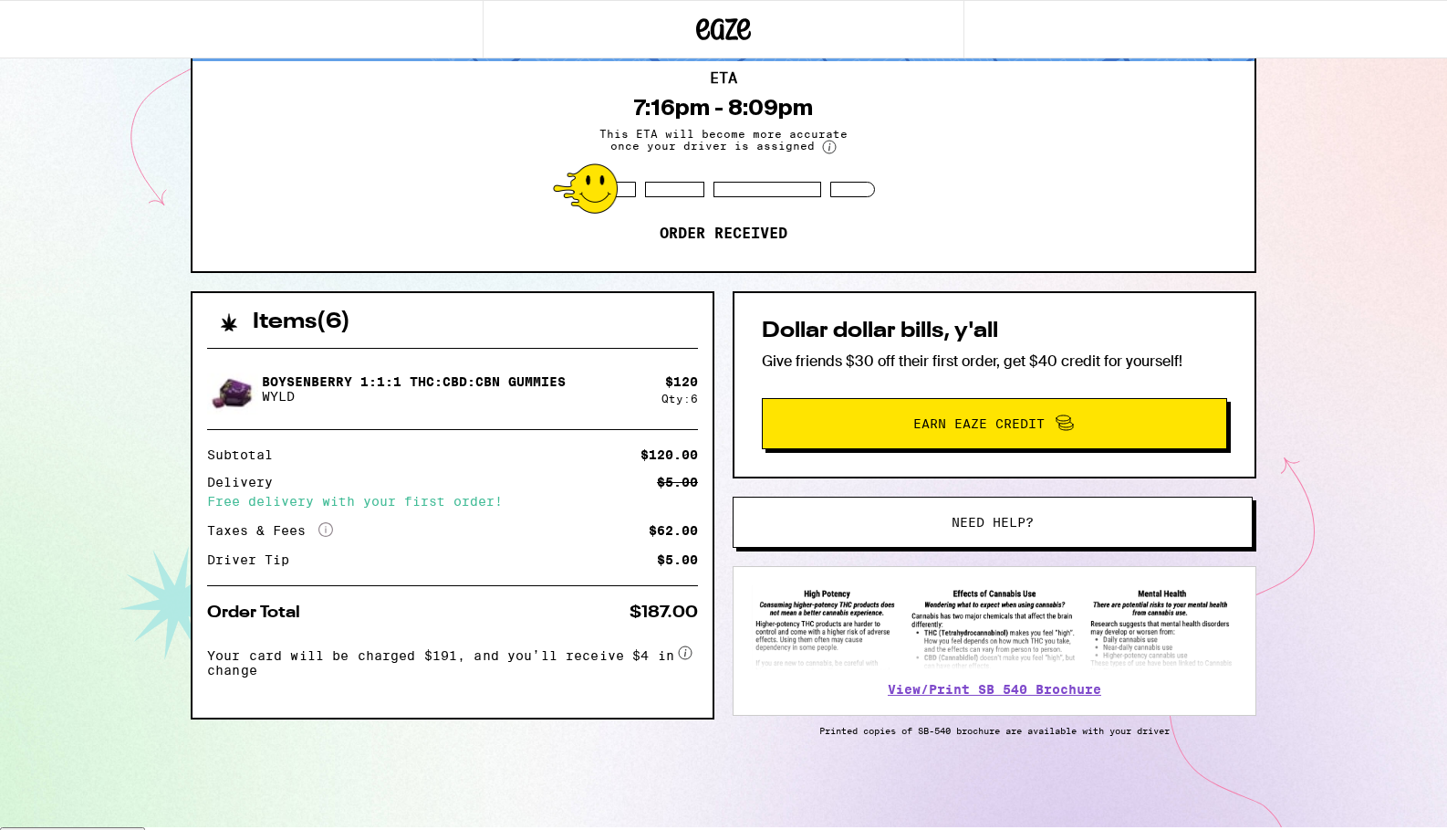
scroll to position [170, 0]
